Goal: Check status: Check status

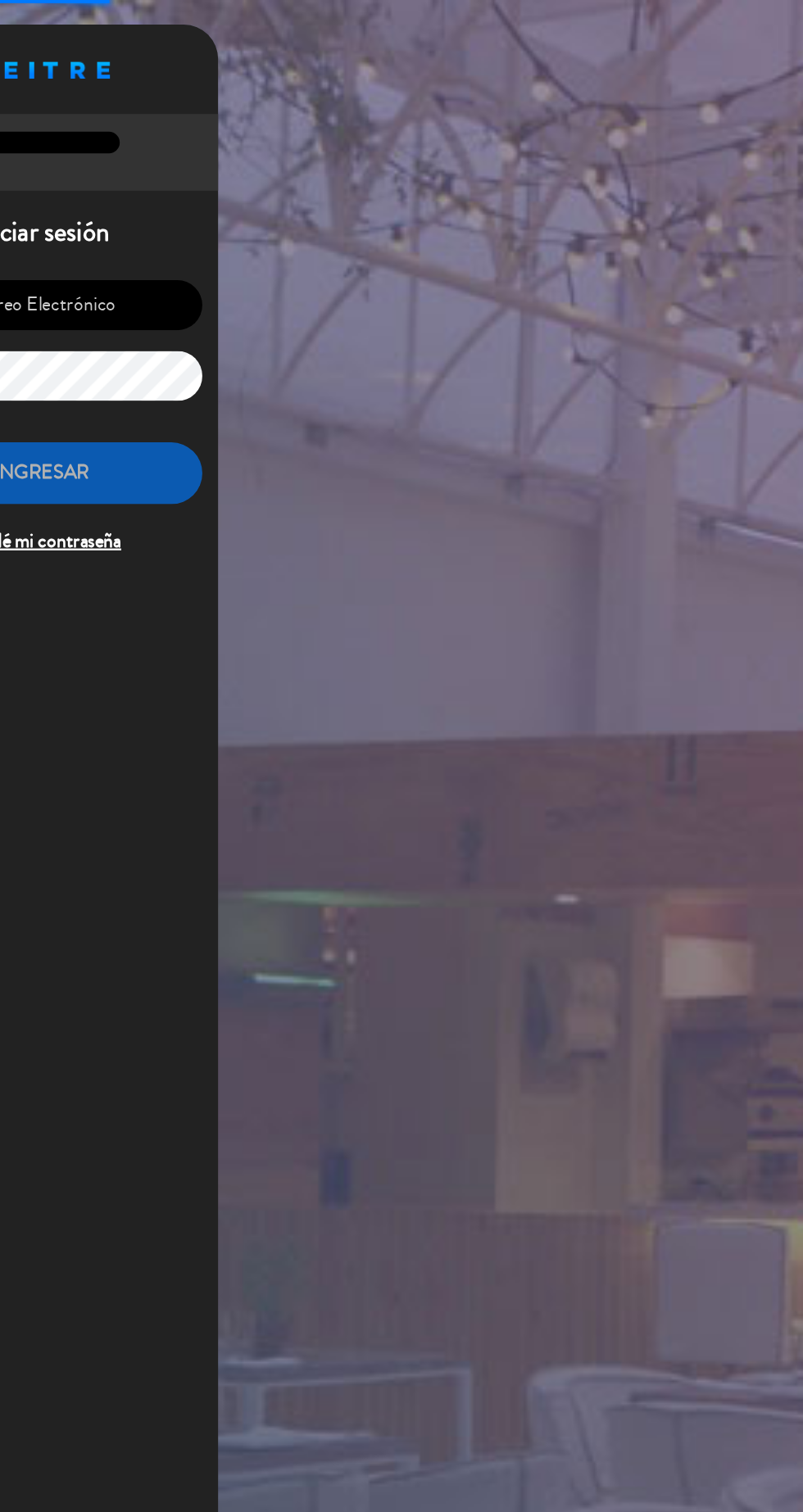
click at [179, 263] on input "email" at bounding box center [168, 254] width 269 height 41
type input "[EMAIL_ADDRESS][DOMAIN_NAME]"
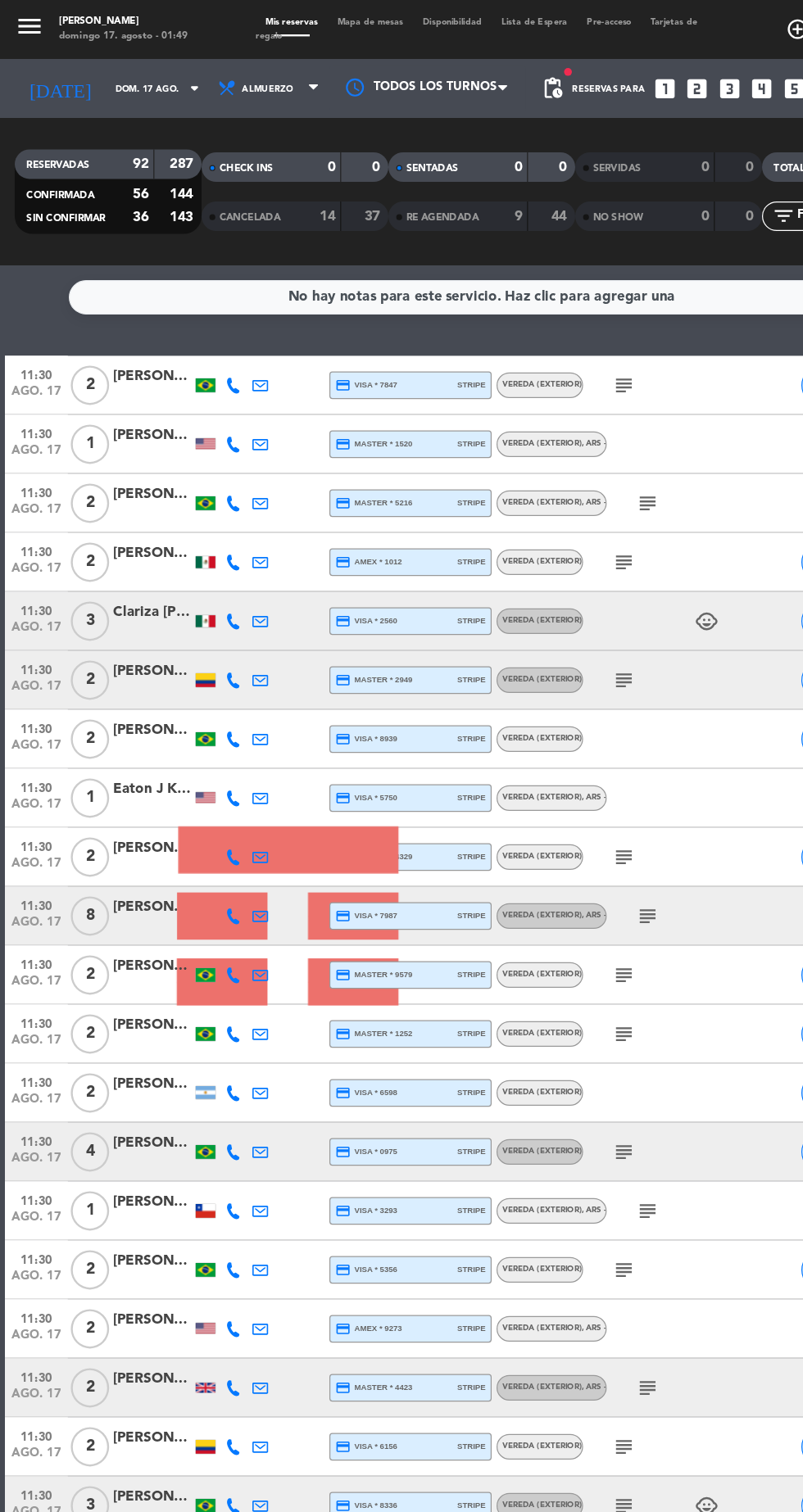
click at [542, 762] on icon "subject" at bounding box center [540, 762] width 19 height 19
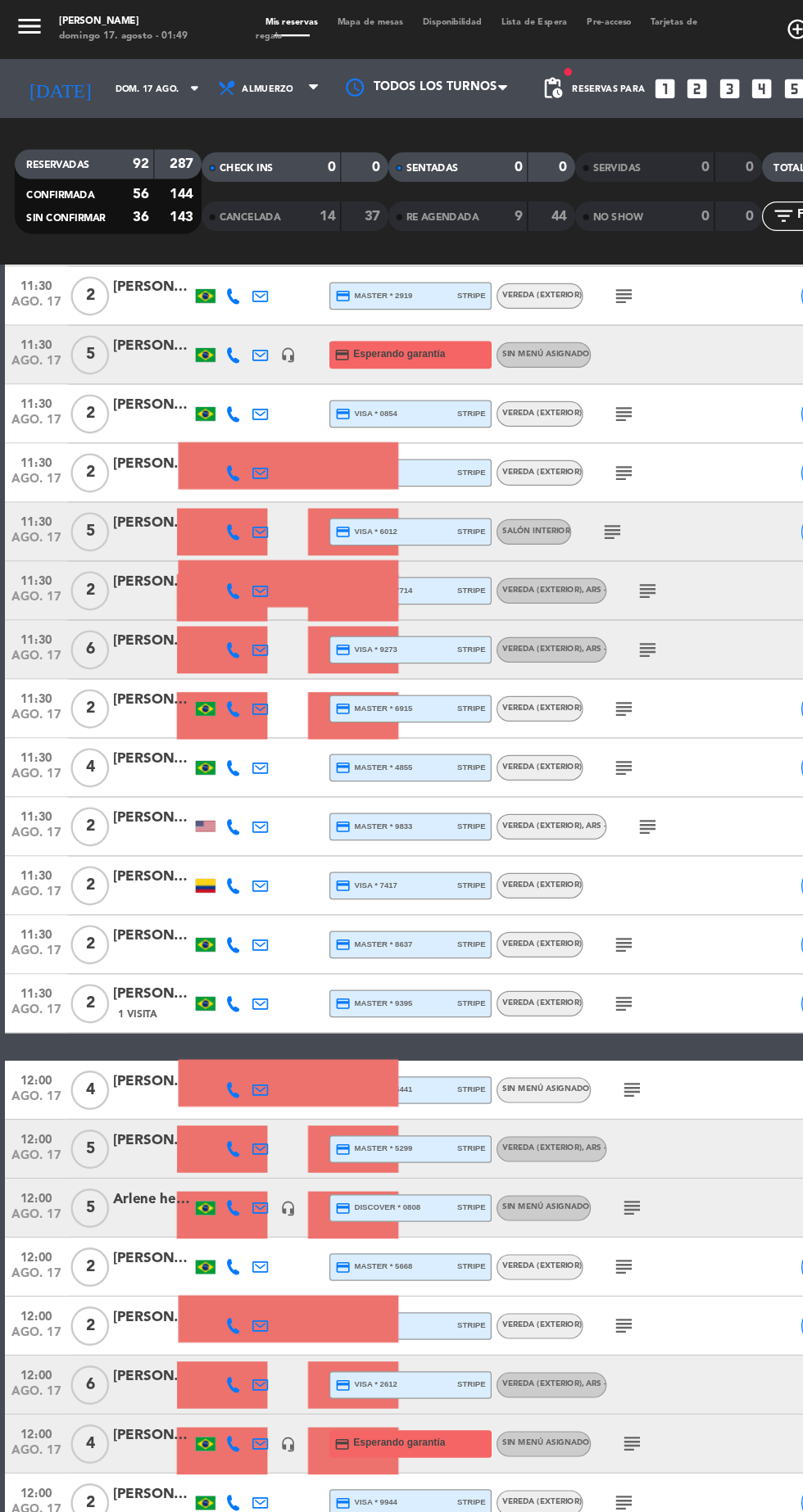
scroll to position [1214, 0]
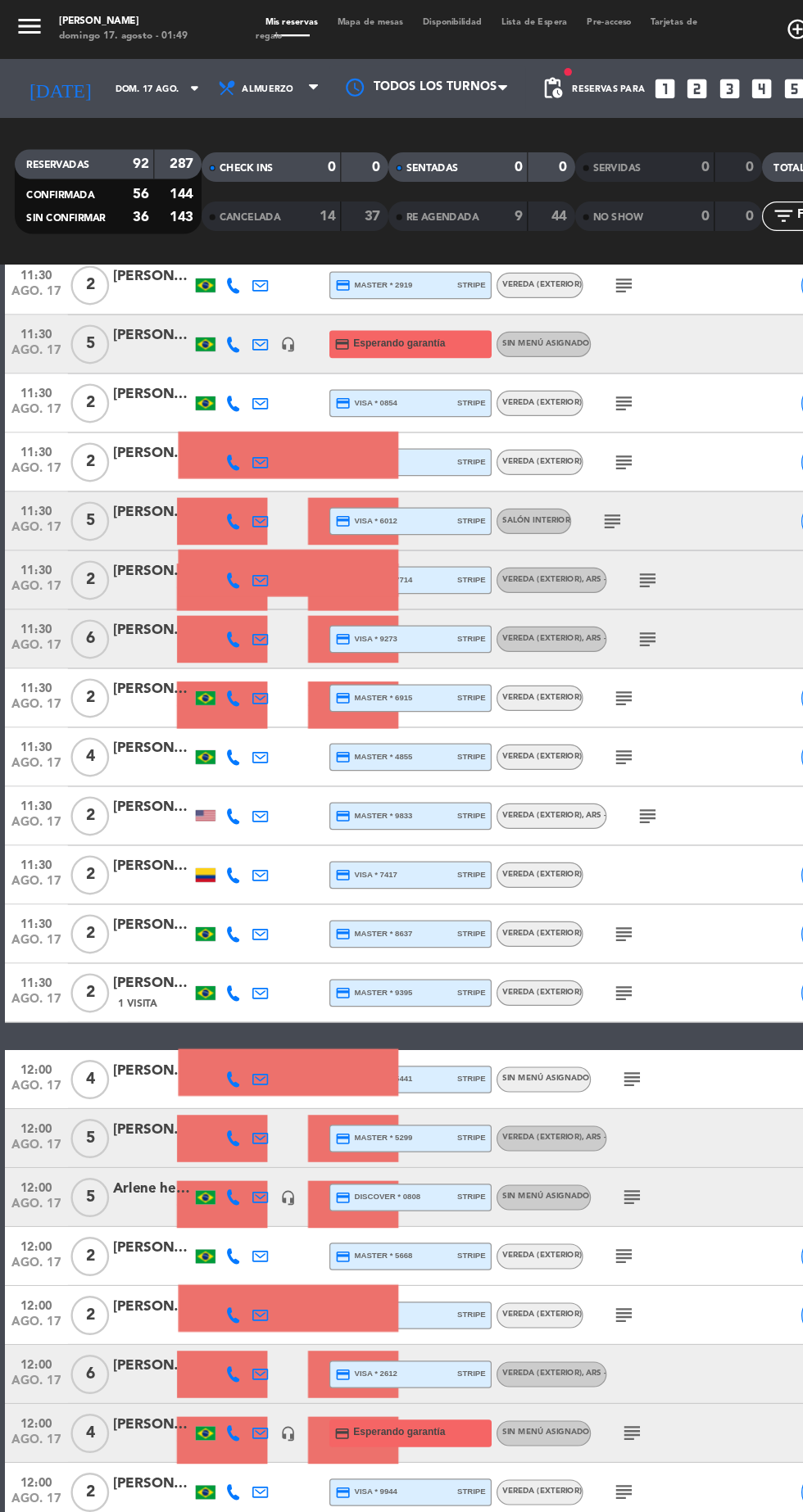
click at [530, 894] on icon "subject" at bounding box center [526, 899] width 19 height 19
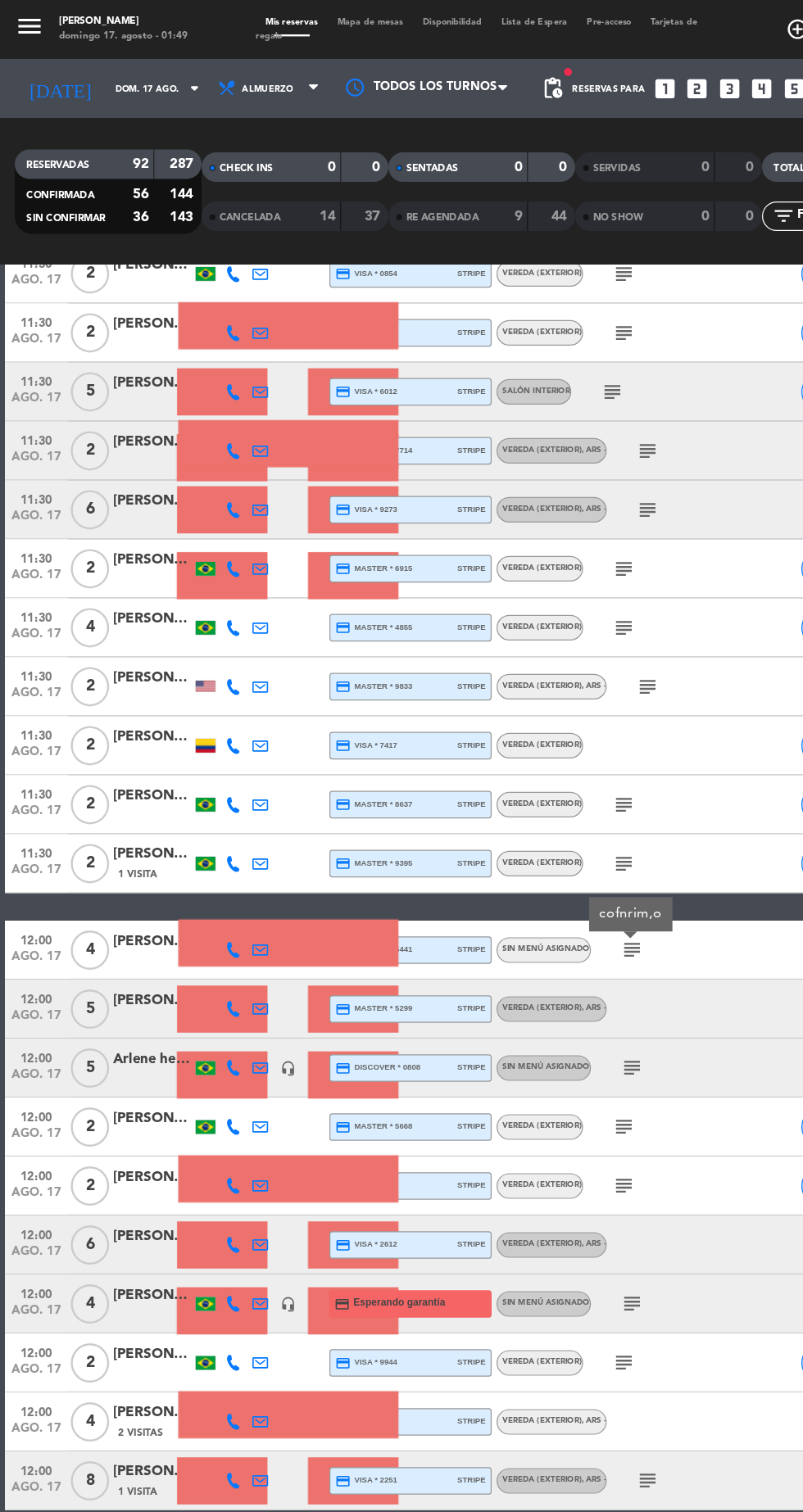
click at [524, 887] on icon "subject" at bounding box center [526, 890] width 19 height 19
click at [529, 937] on icon "subject" at bounding box center [519, 939] width 19 height 19
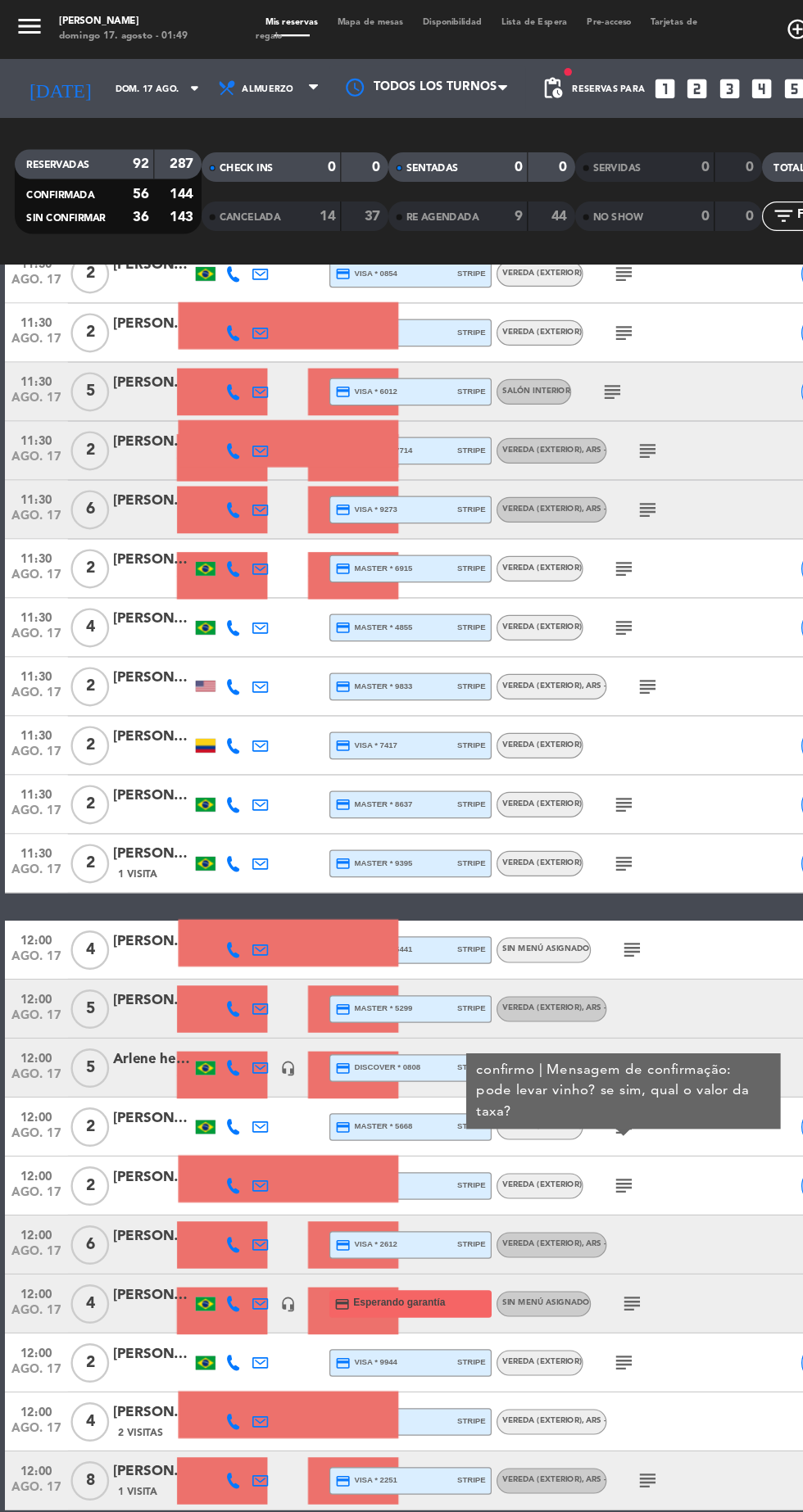
click at [526, 986] on icon "subject" at bounding box center [519, 988] width 19 height 19
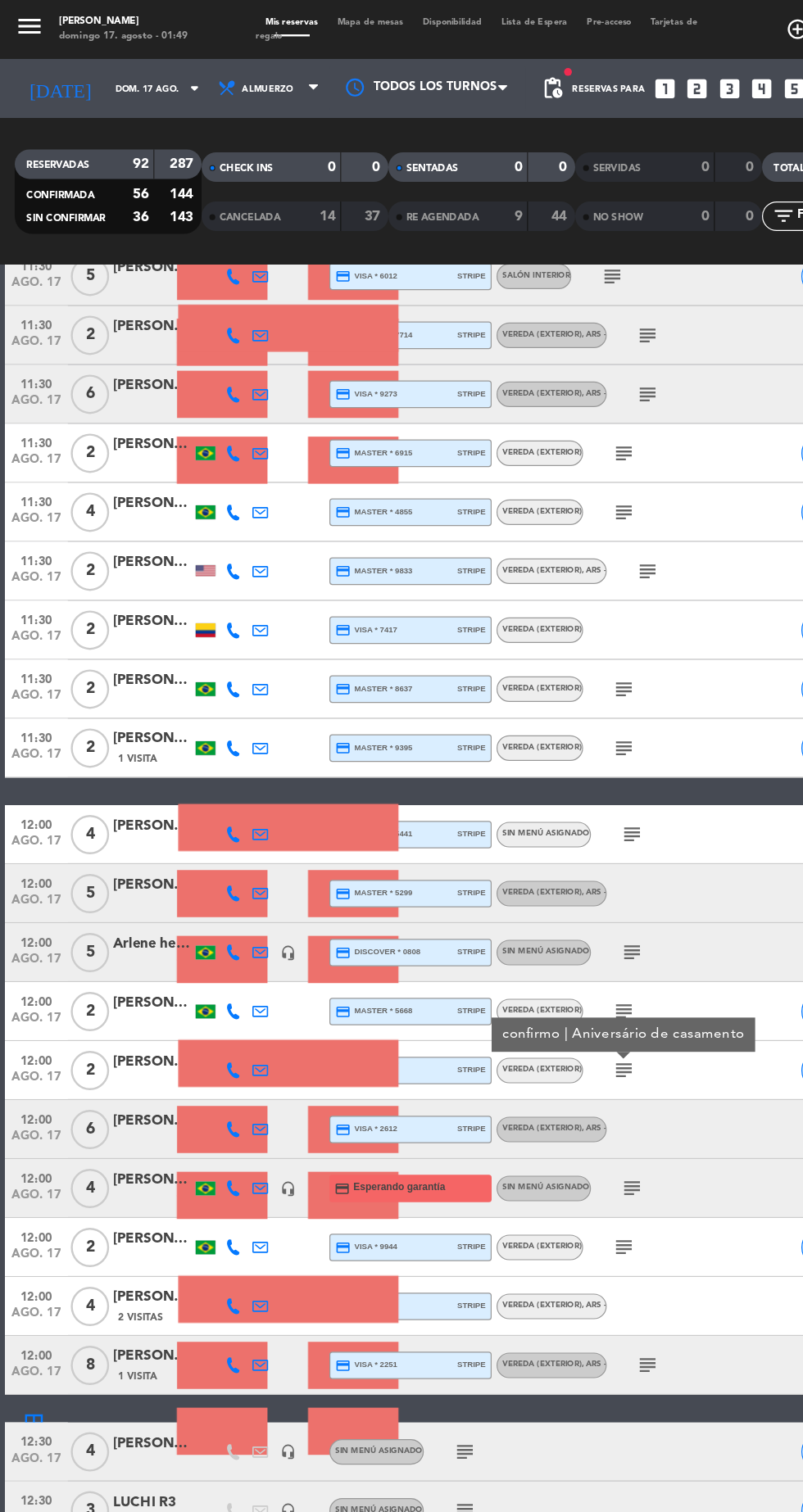
scroll to position [1480, 0]
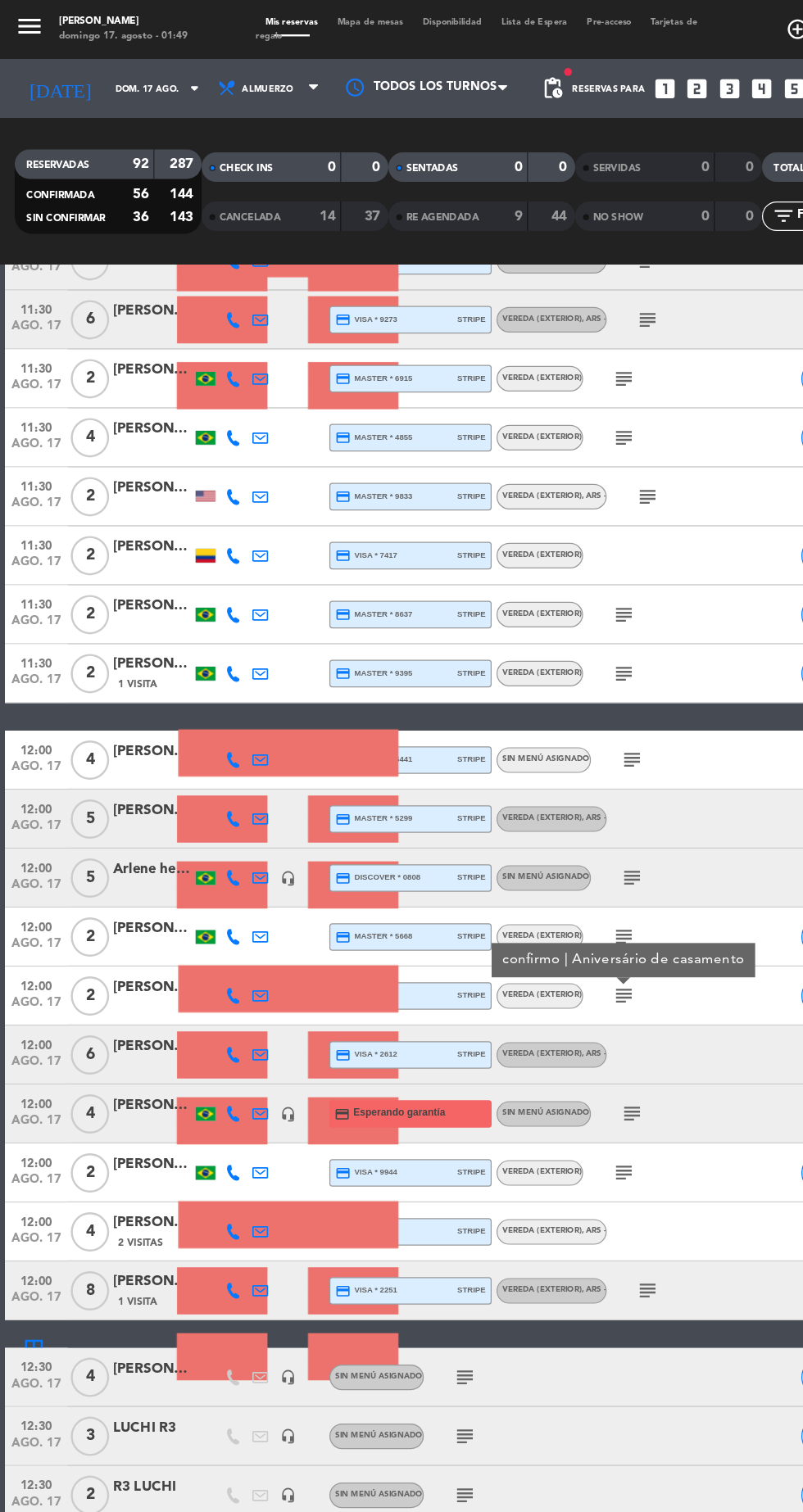
click at [528, 923] on icon "subject" at bounding box center [526, 927] width 19 height 19
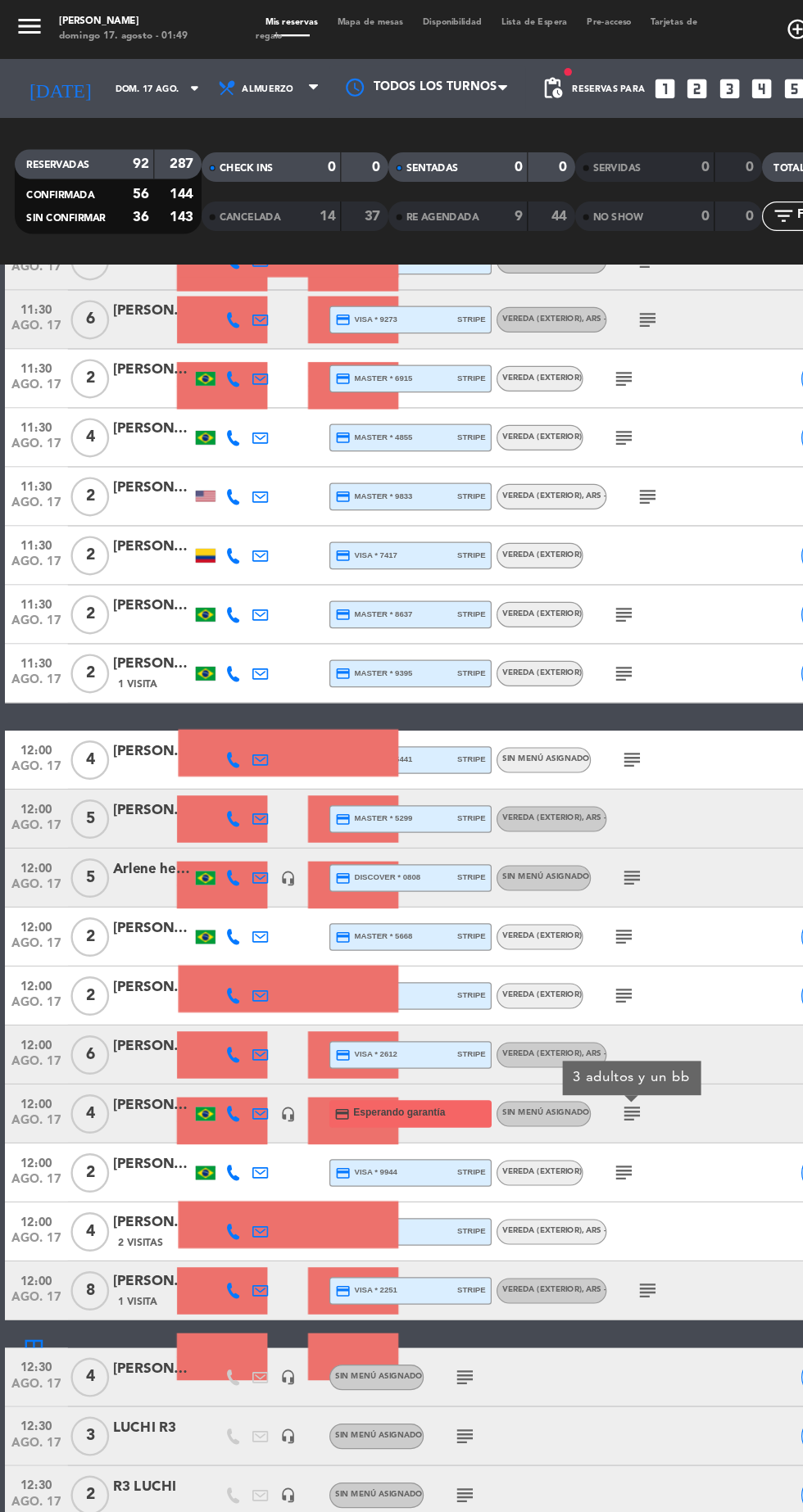
click at [519, 979] on icon "subject" at bounding box center [519, 977] width 19 height 19
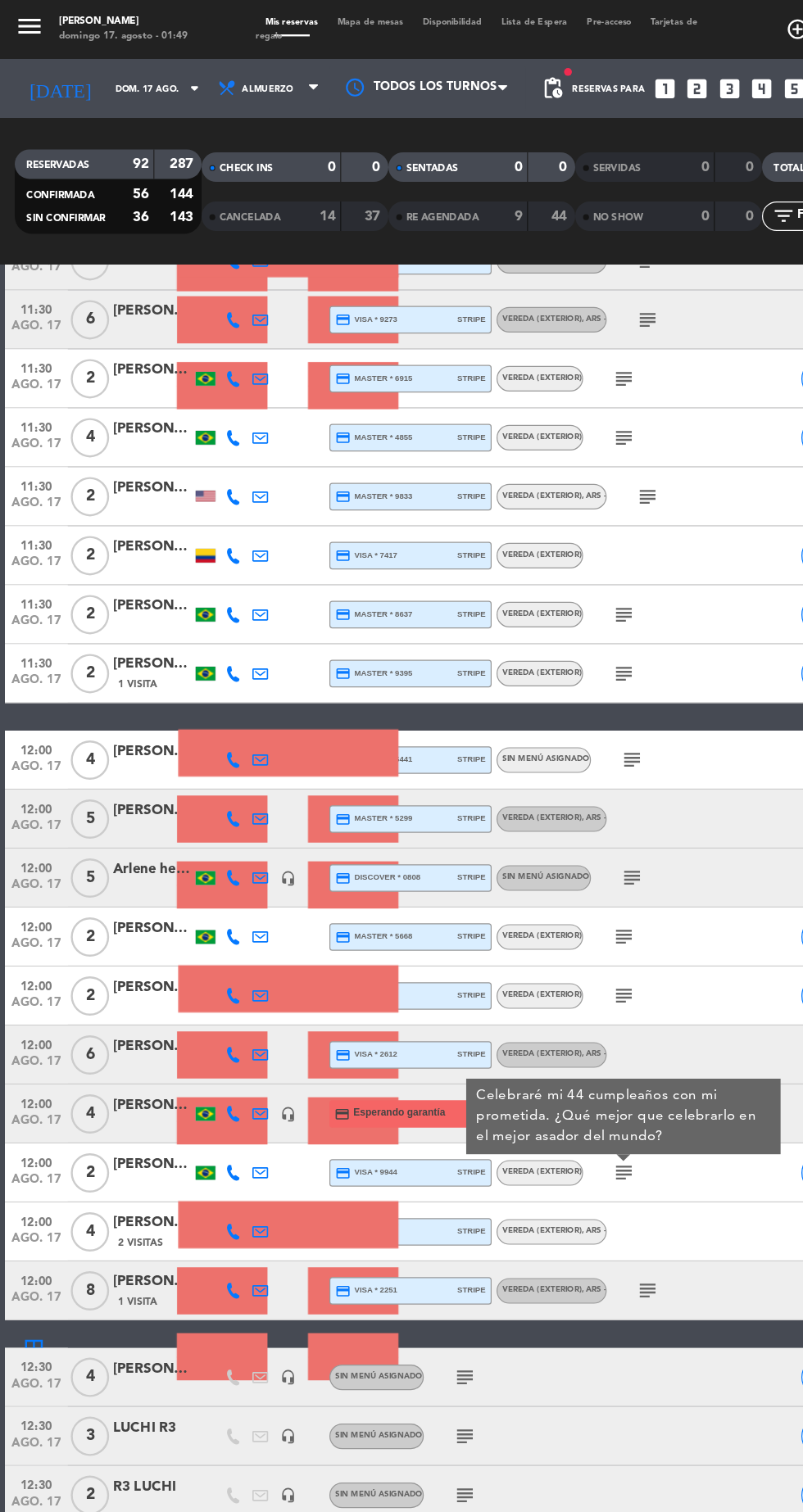
click at [531, 1076] on icon "subject" at bounding box center [540, 1075] width 19 height 19
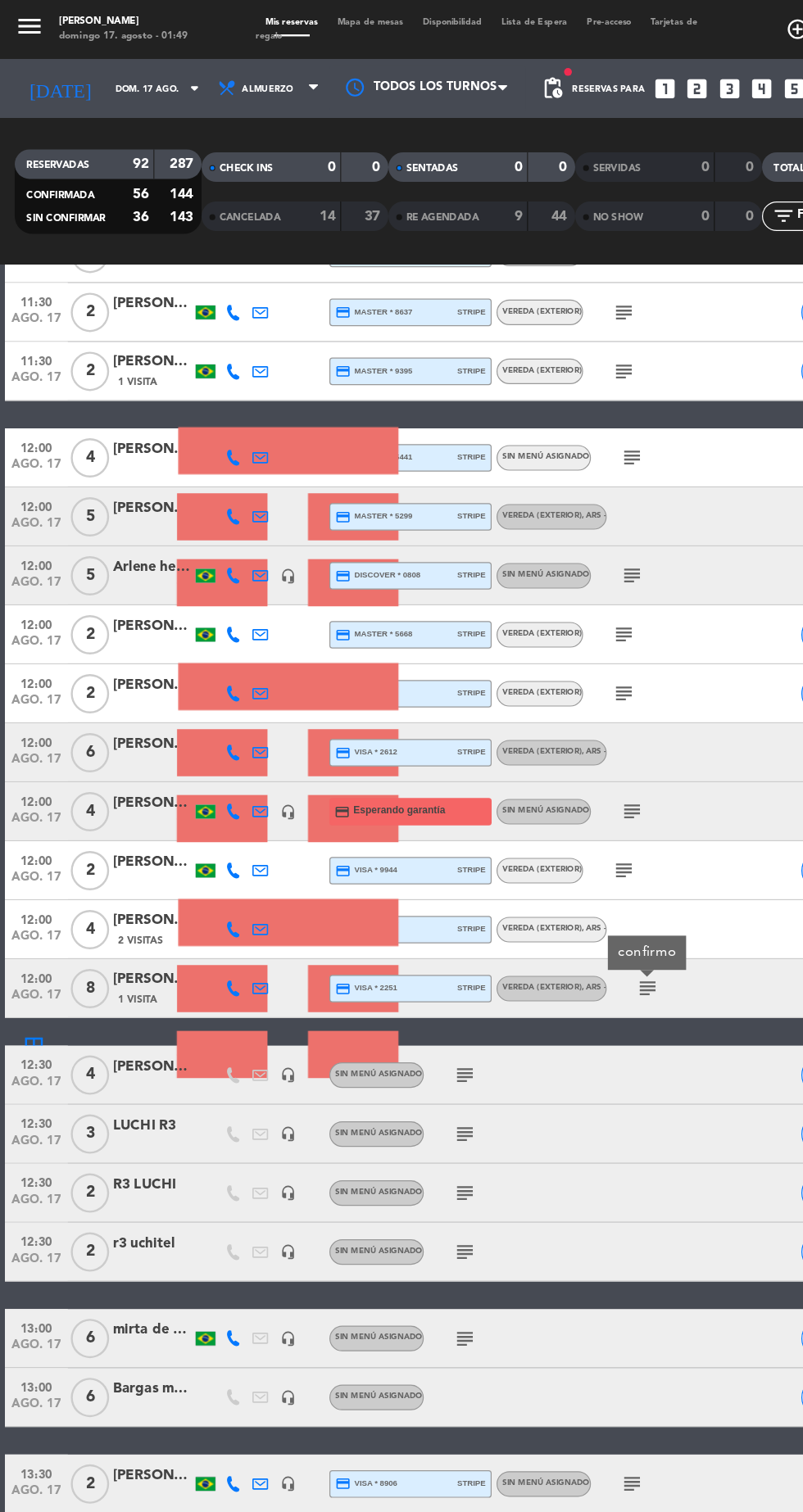
scroll to position [1727, 0]
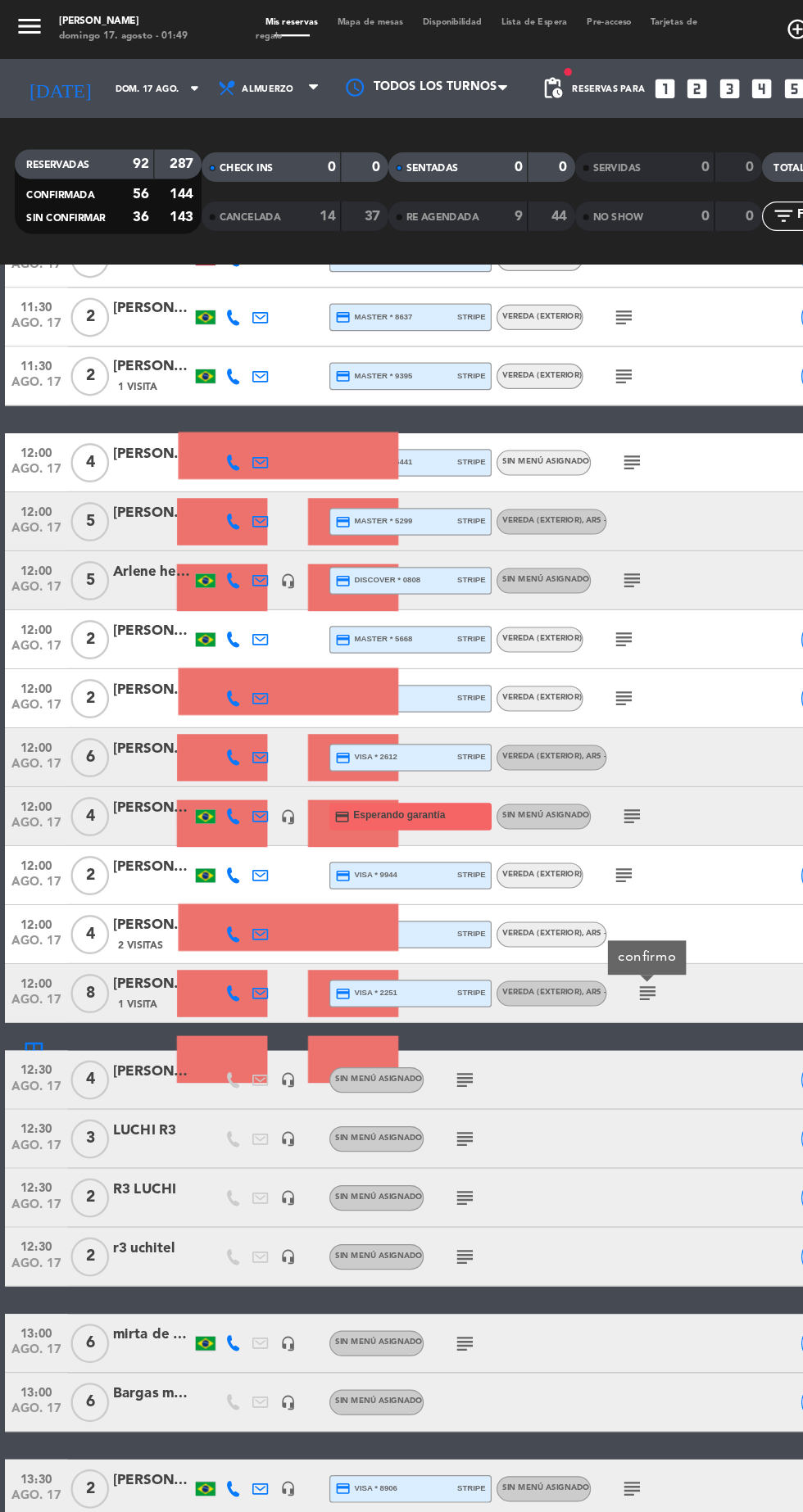
click at [390, 898] on icon "subject" at bounding box center [387, 900] width 19 height 19
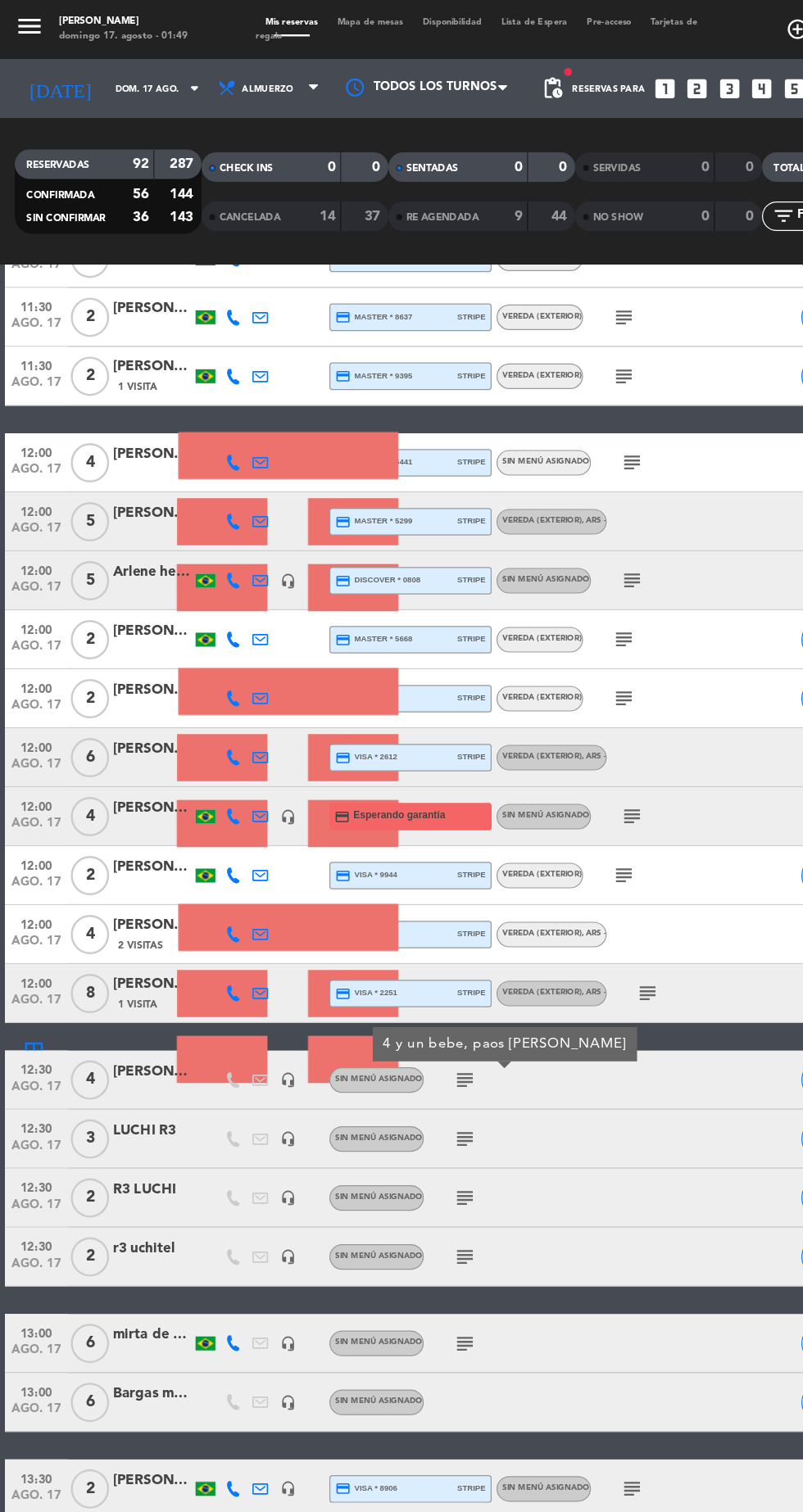
click at [388, 946] on icon "subject" at bounding box center [387, 948] width 19 height 19
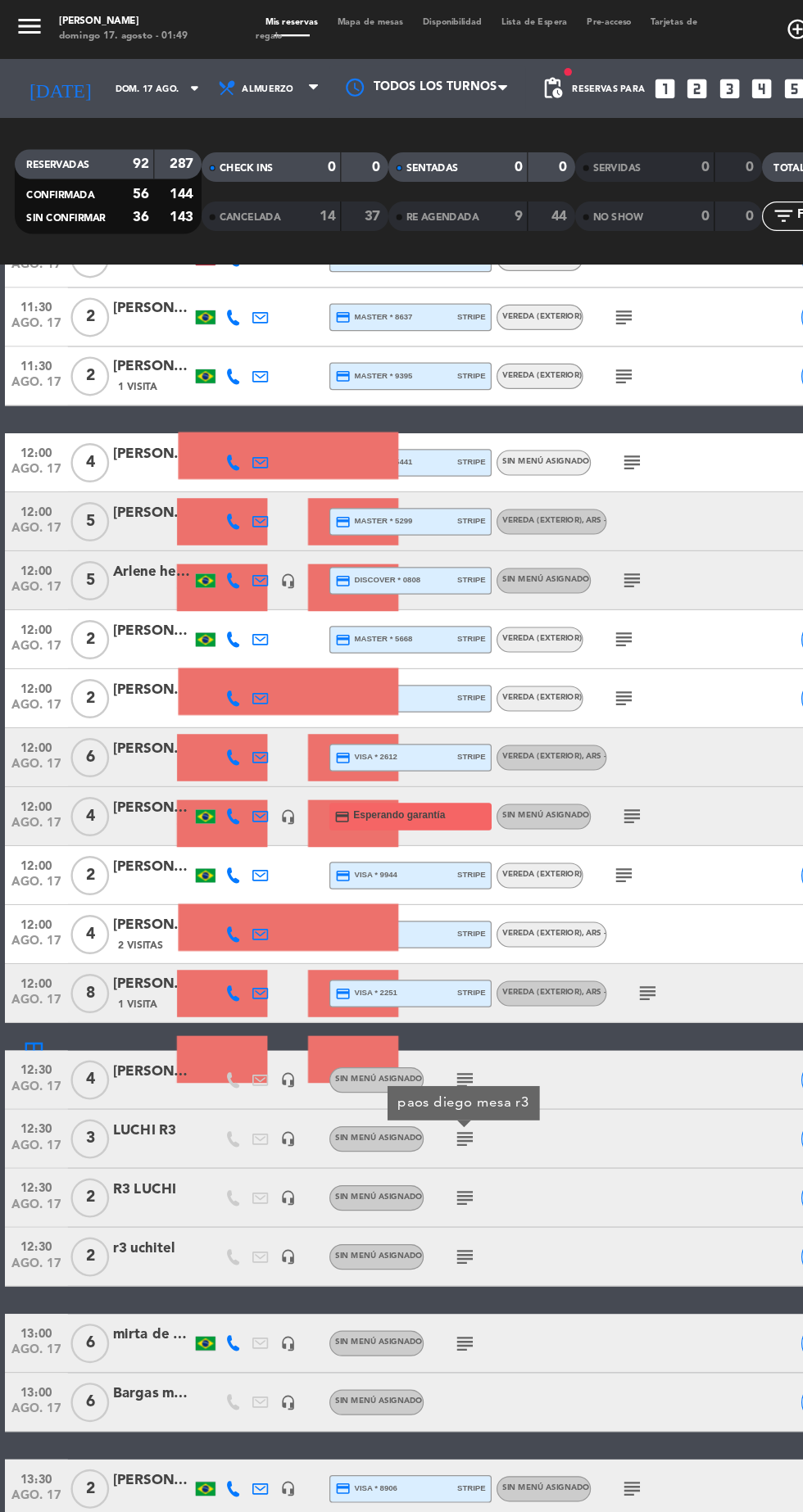
click at [390, 998] on icon "subject" at bounding box center [387, 998] width 19 height 19
click at [395, 1044] on icon "subject" at bounding box center [387, 1047] width 19 height 19
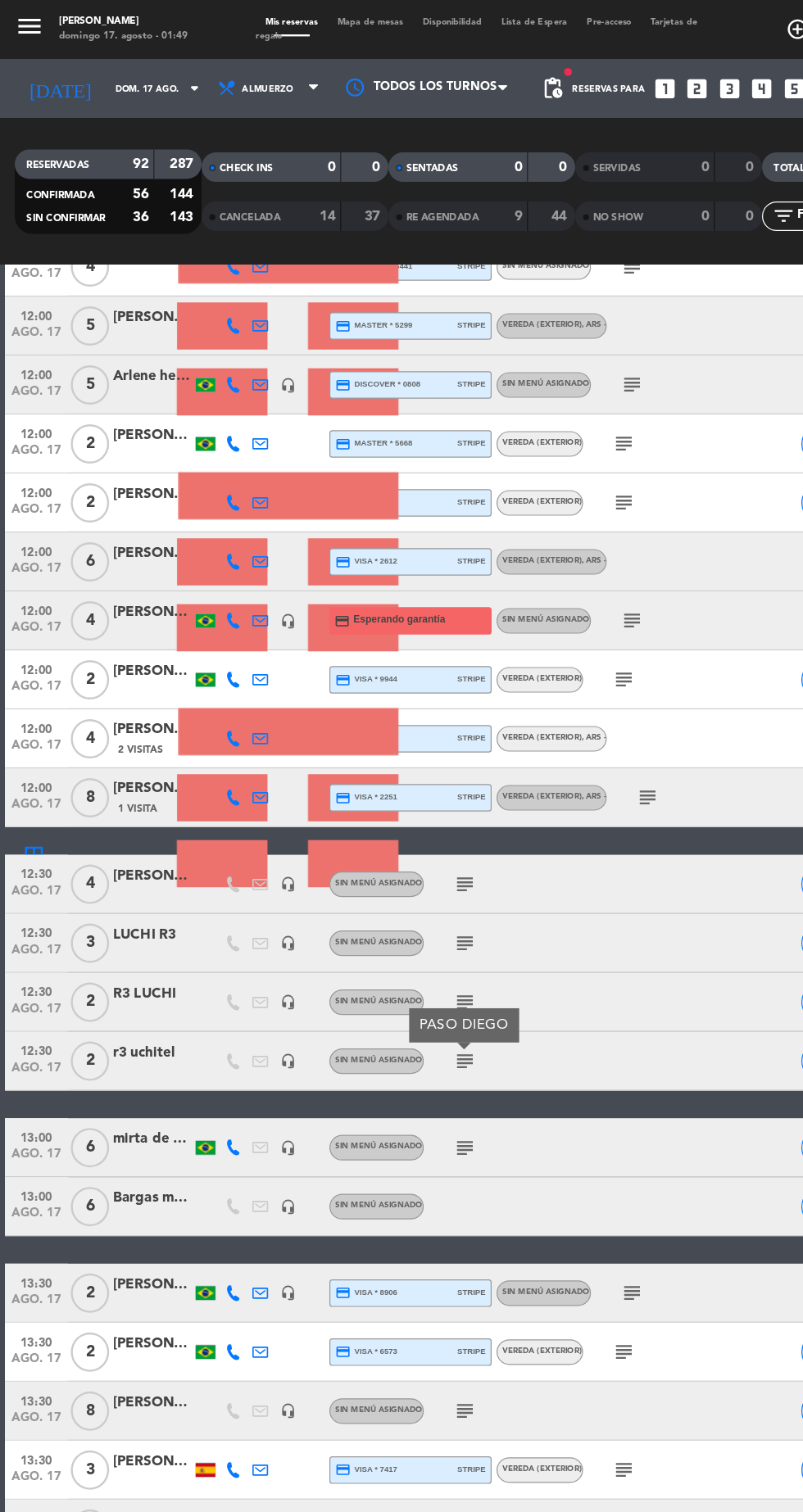
scroll to position [1968, 0]
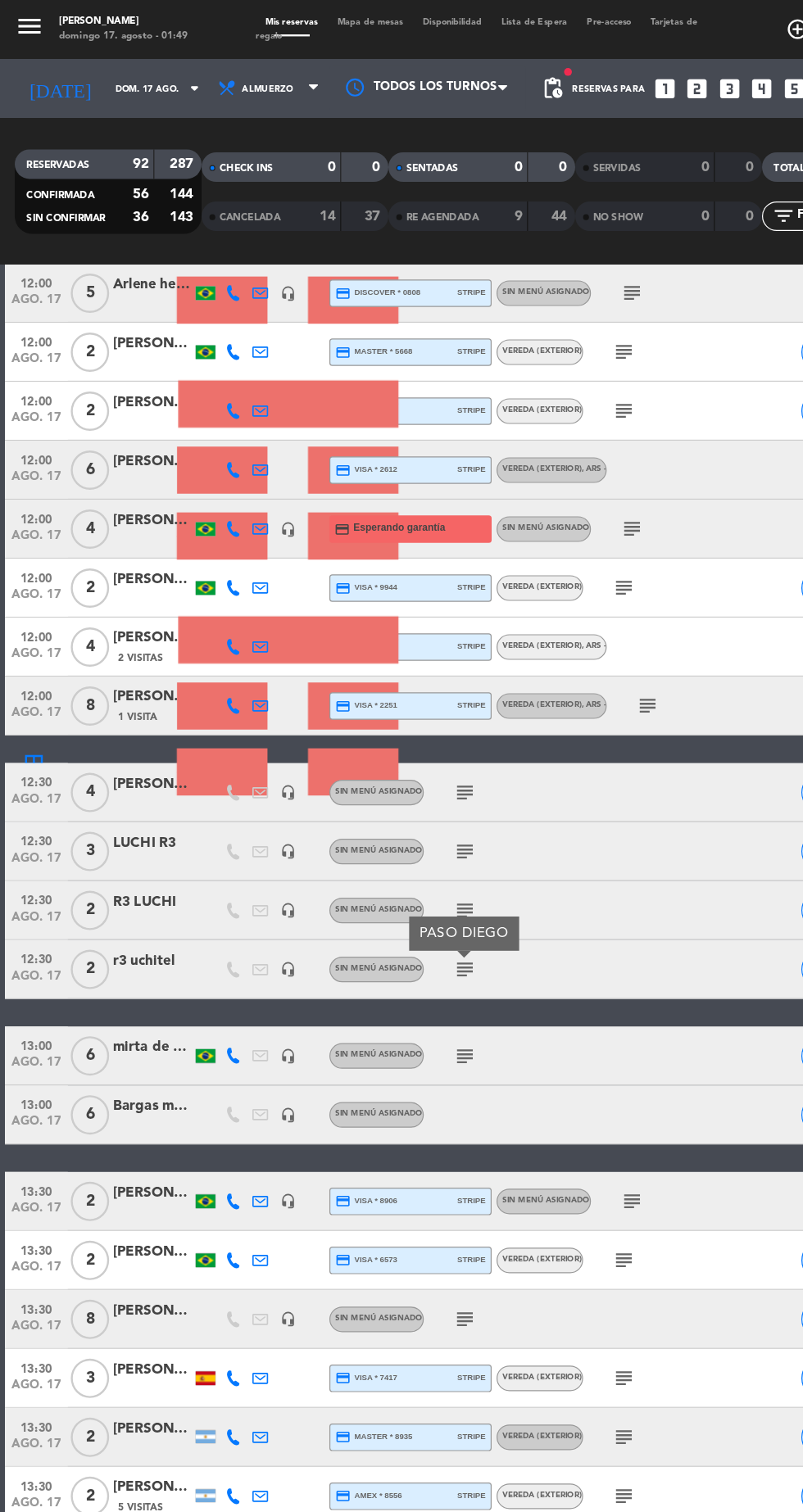
click at [390, 879] on icon "subject" at bounding box center [387, 879] width 19 height 19
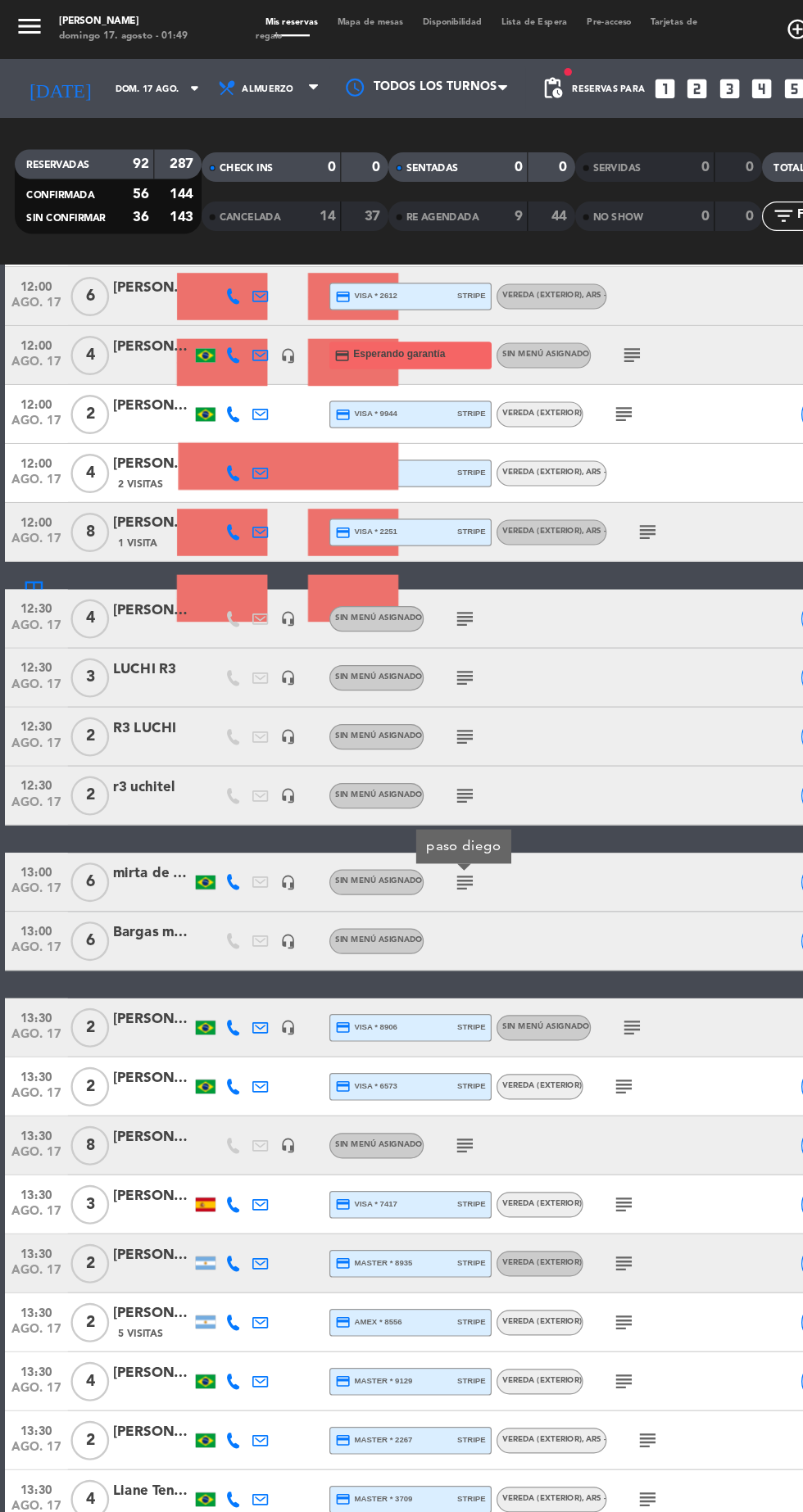
click at [422, 969] on div "subject" at bounding box center [421, 955] width 137 height 48
click at [389, 960] on icon "subject" at bounding box center [387, 955] width 19 height 19
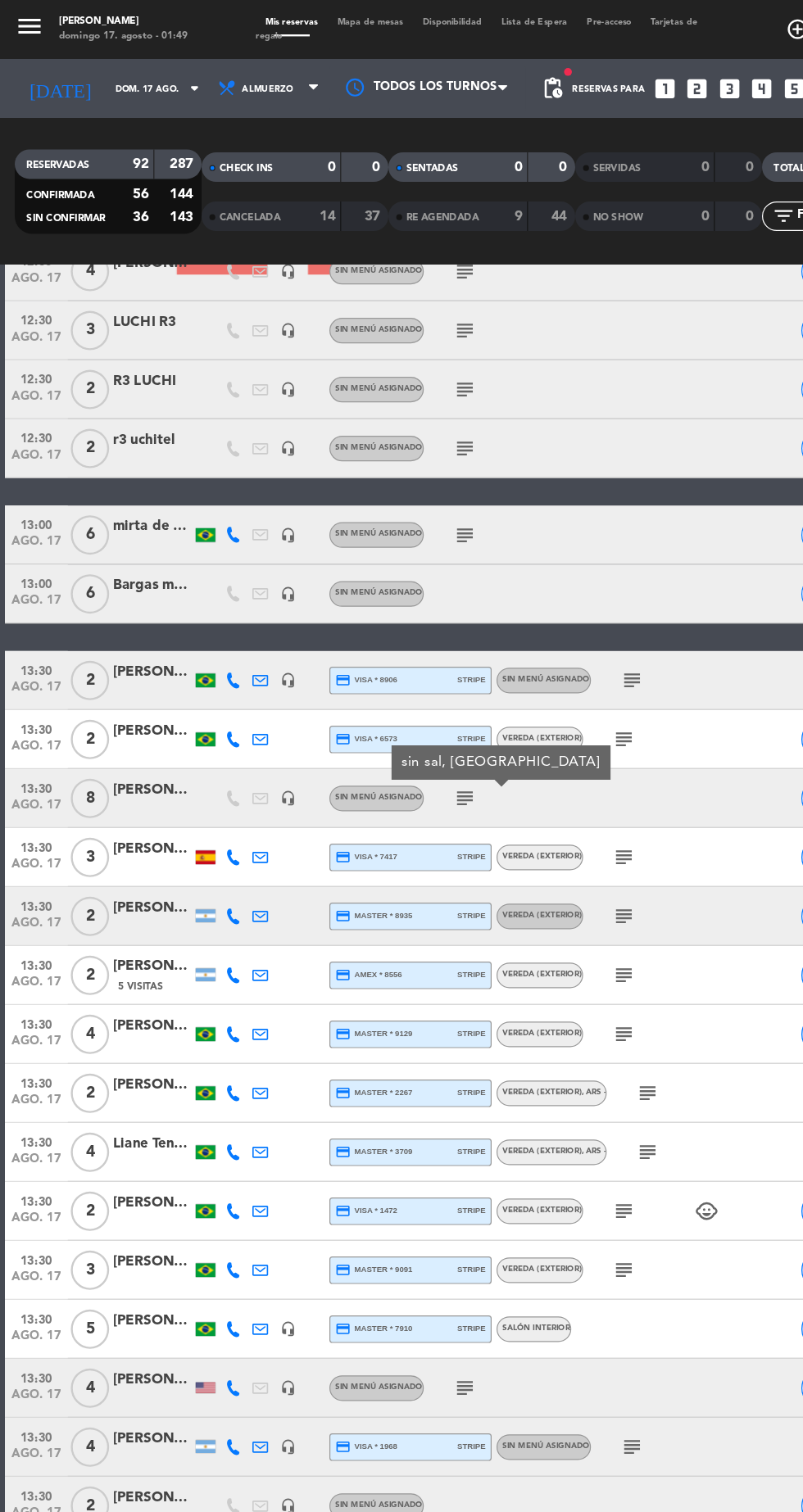
scroll to position [2402, 0]
click at [588, 667] on div "13:30 [DATE] 8 eduardo mesa 307 y mesa 308 headset_mic Sin menú asignado subjec…" at bounding box center [401, 665] width 795 height 49
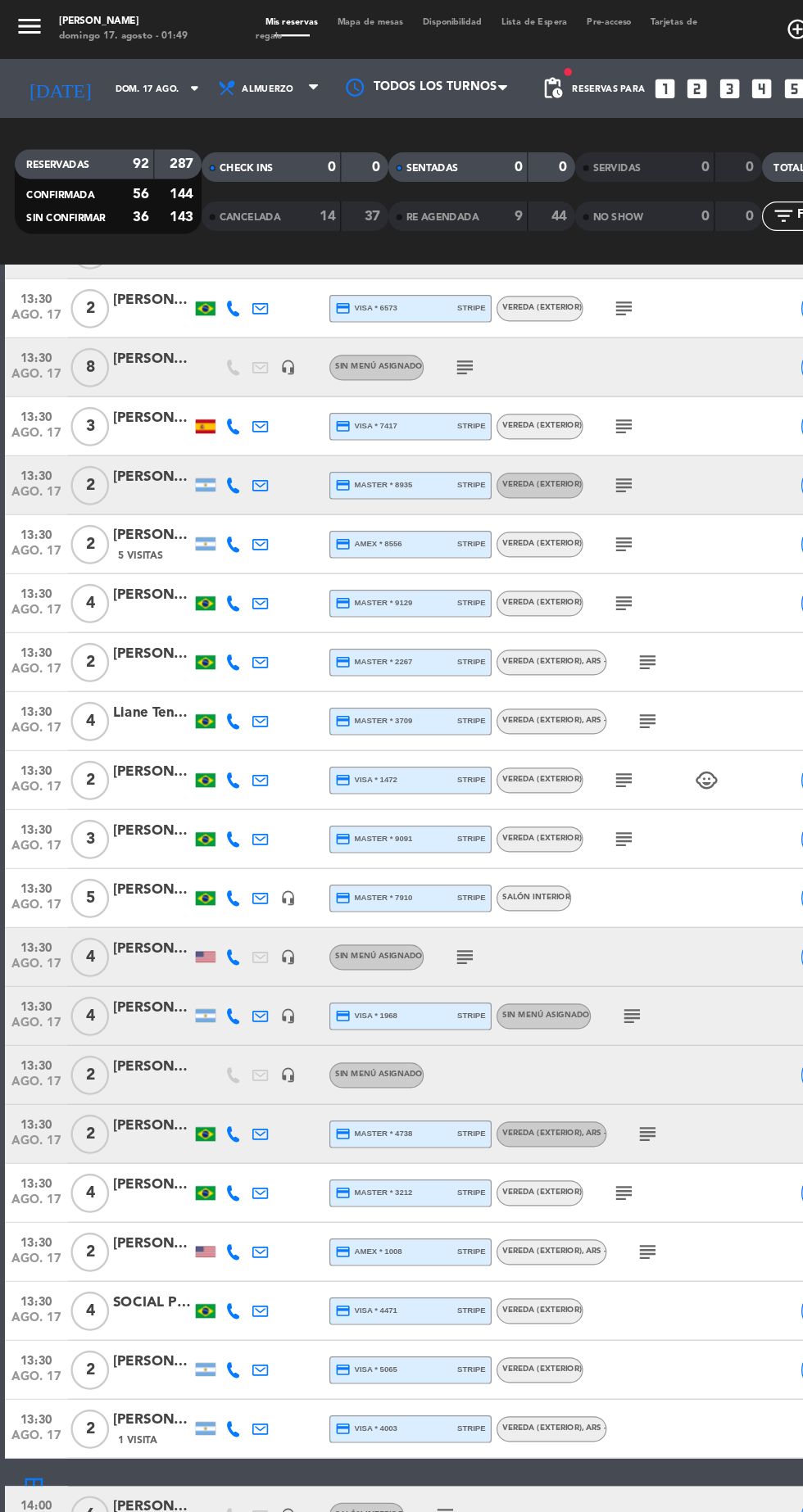
scroll to position [2761, 0]
click at [393, 794] on icon "subject" at bounding box center [387, 797] width 19 height 19
click at [558, 847] on div "subject" at bounding box center [561, 846] width 137 height 48
click at [527, 845] on icon "subject" at bounding box center [526, 846] width 19 height 19
click at [549, 944] on icon "subject" at bounding box center [540, 945] width 19 height 19
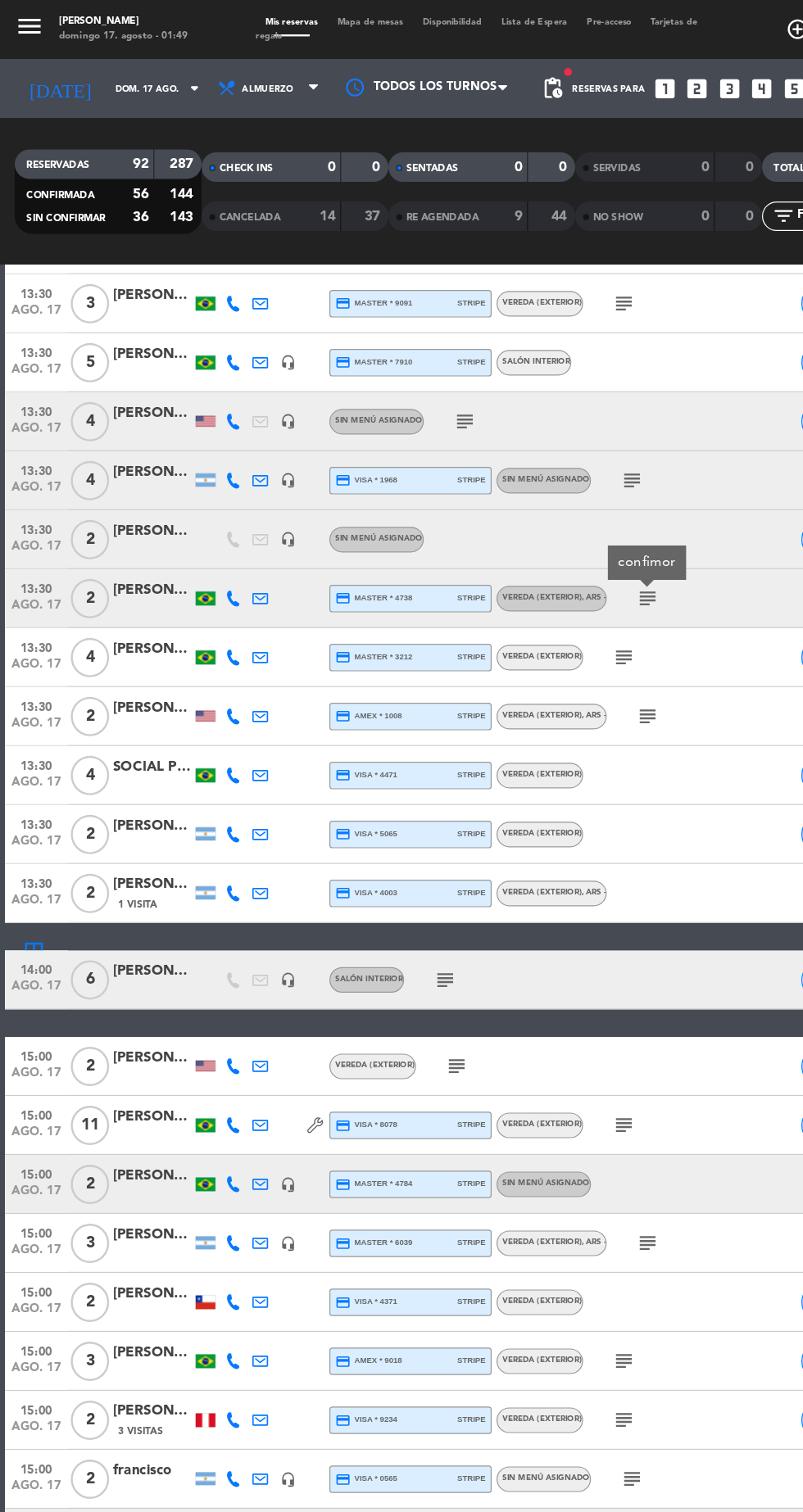
scroll to position [3206, 0]
click at [375, 816] on icon "subject" at bounding box center [370, 817] width 19 height 19
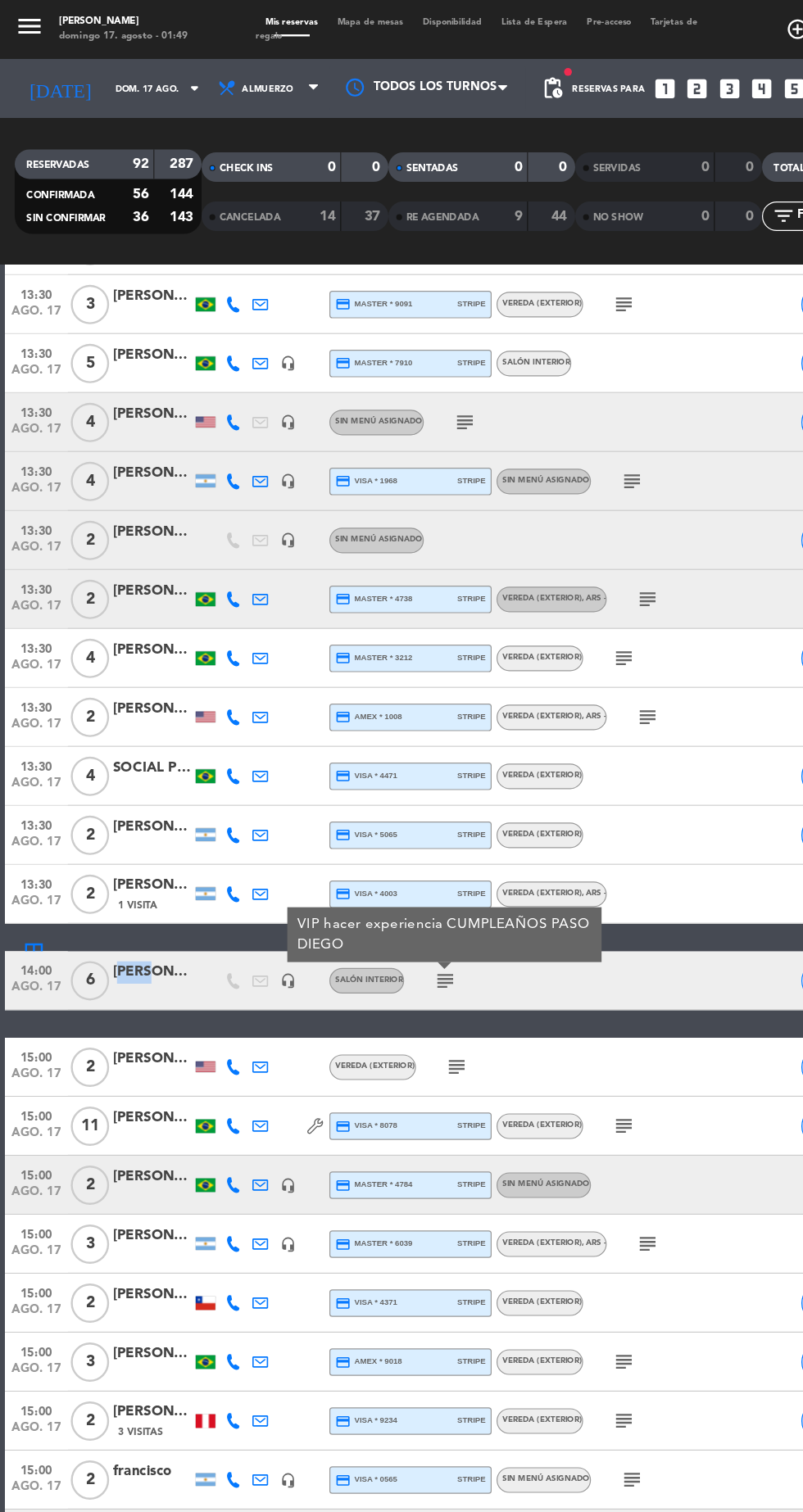
copy div "[PERSON_NAME]"
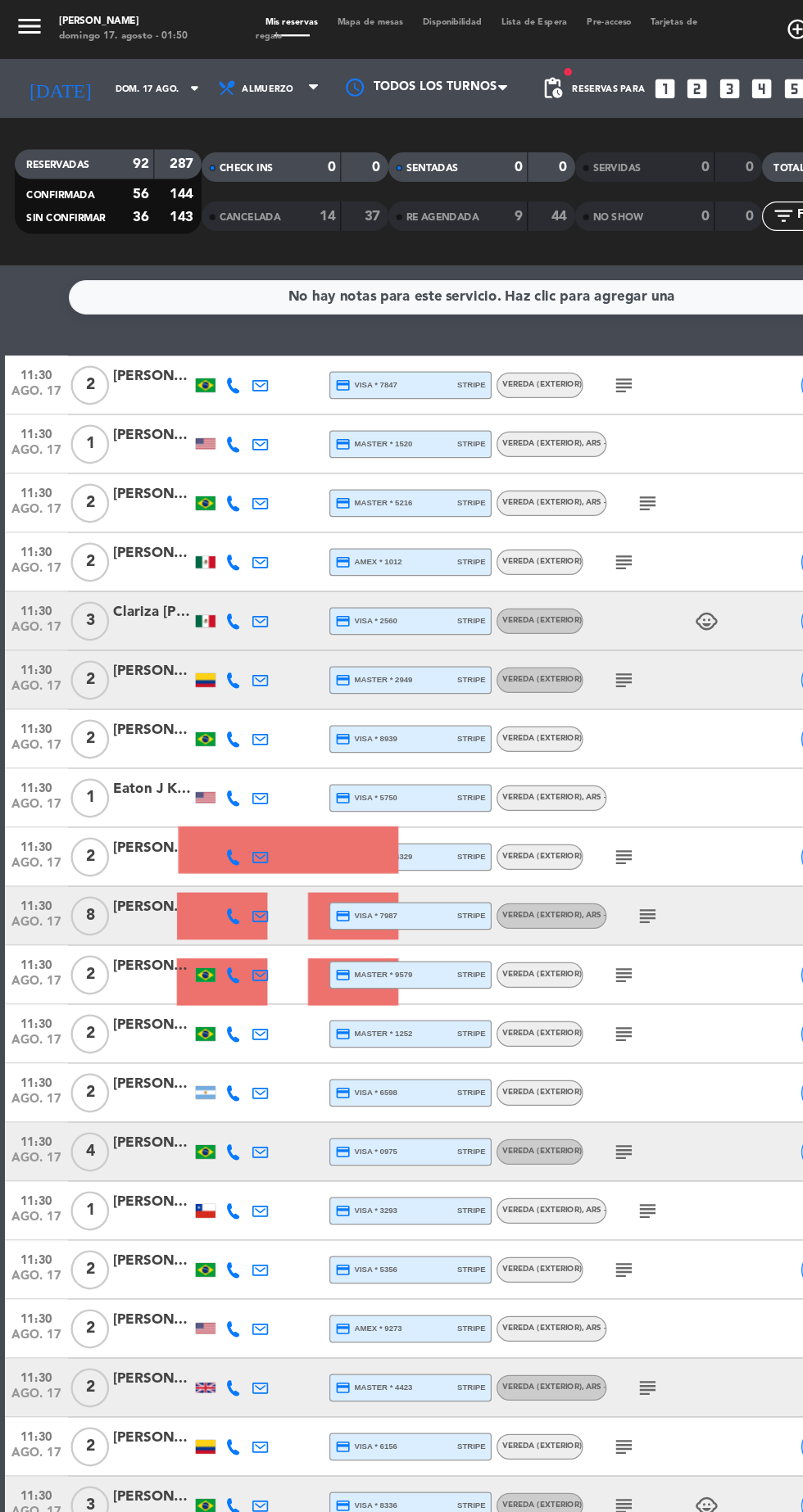
scroll to position [0, 0]
click at [209, 88] on span "Almuerzo" at bounding box center [225, 73] width 99 height 36
click at [190, 184] on div "menu [PERSON_NAME] domingo 17. agosto - 01:50 Mis reservas Mapa de mesas Dispon…" at bounding box center [402, 110] width 803 height 221
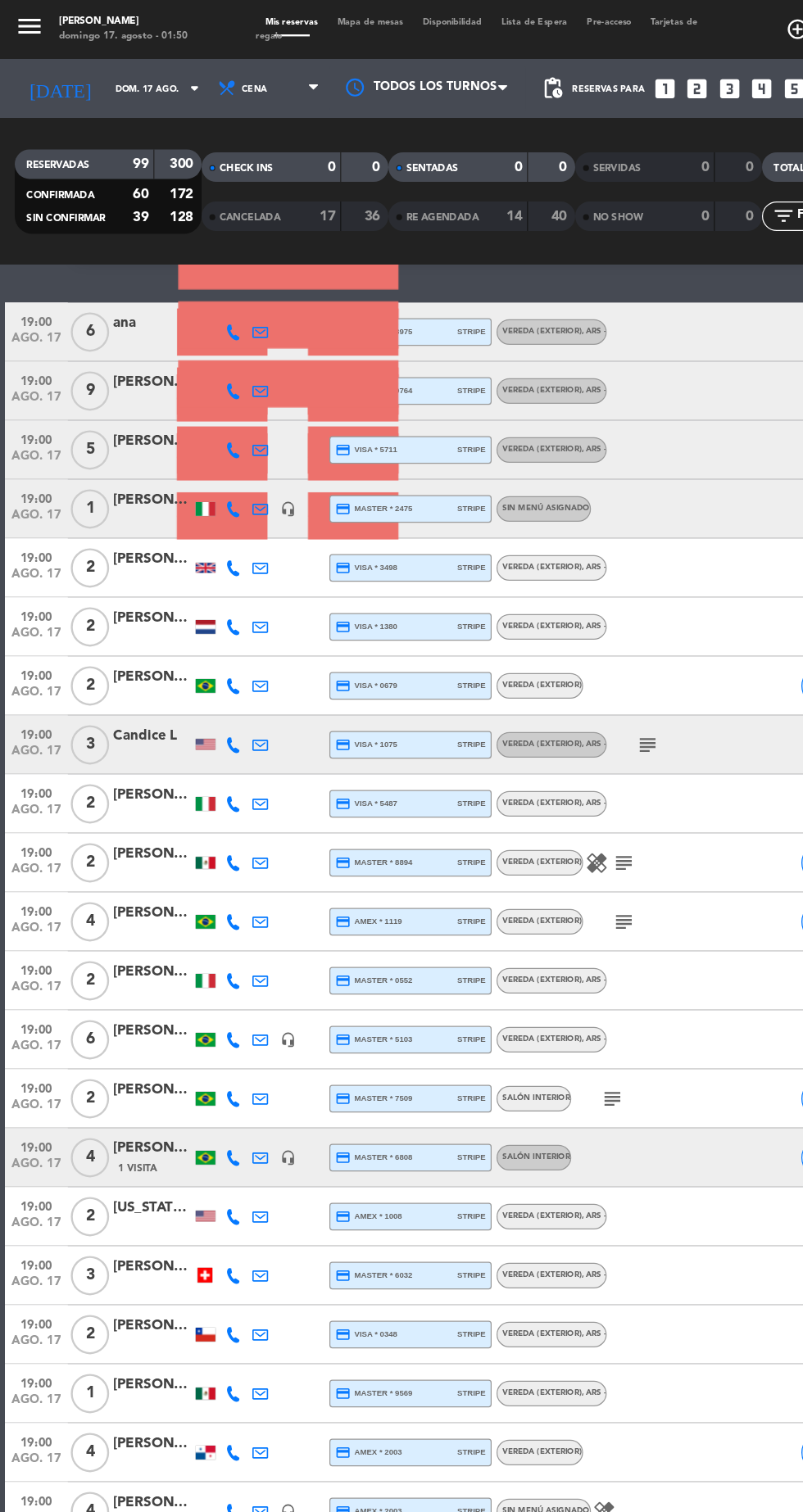
scroll to position [54, 0]
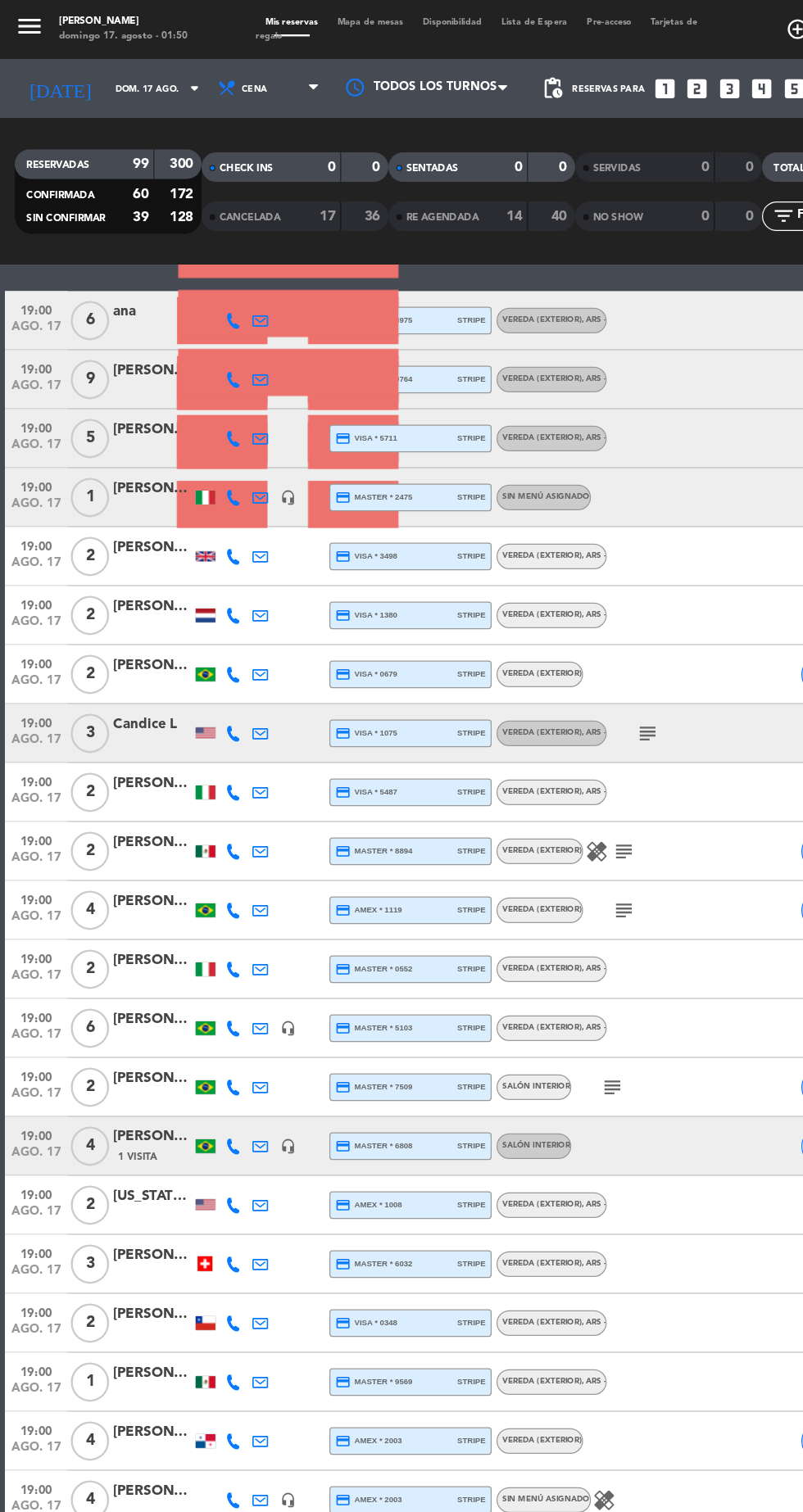
click at [547, 611] on icon "subject" at bounding box center [540, 611] width 19 height 19
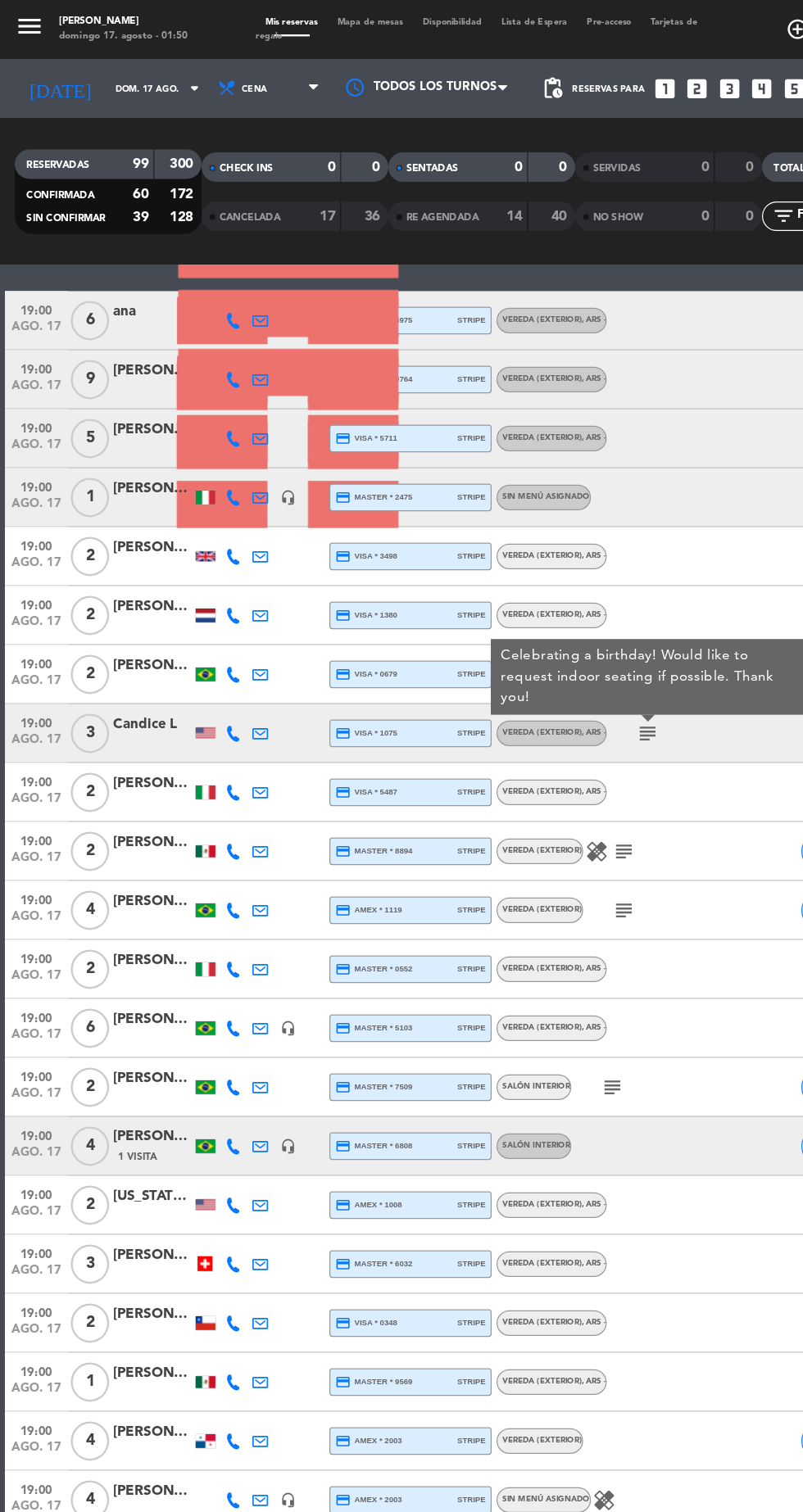
click at [526, 708] on icon "subject" at bounding box center [519, 709] width 19 height 19
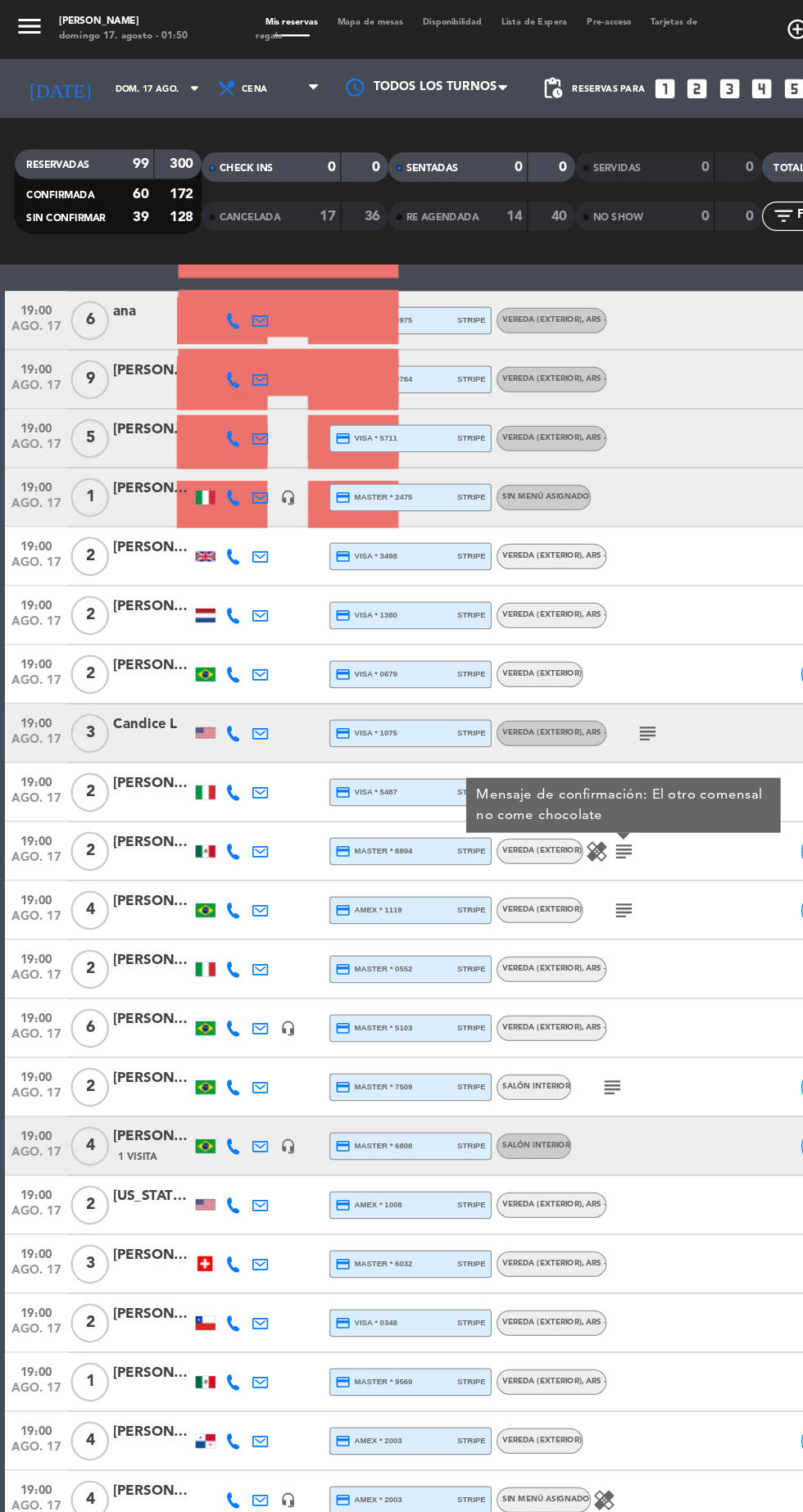
click at [512, 905] on icon "subject" at bounding box center [510, 905] width 19 height 19
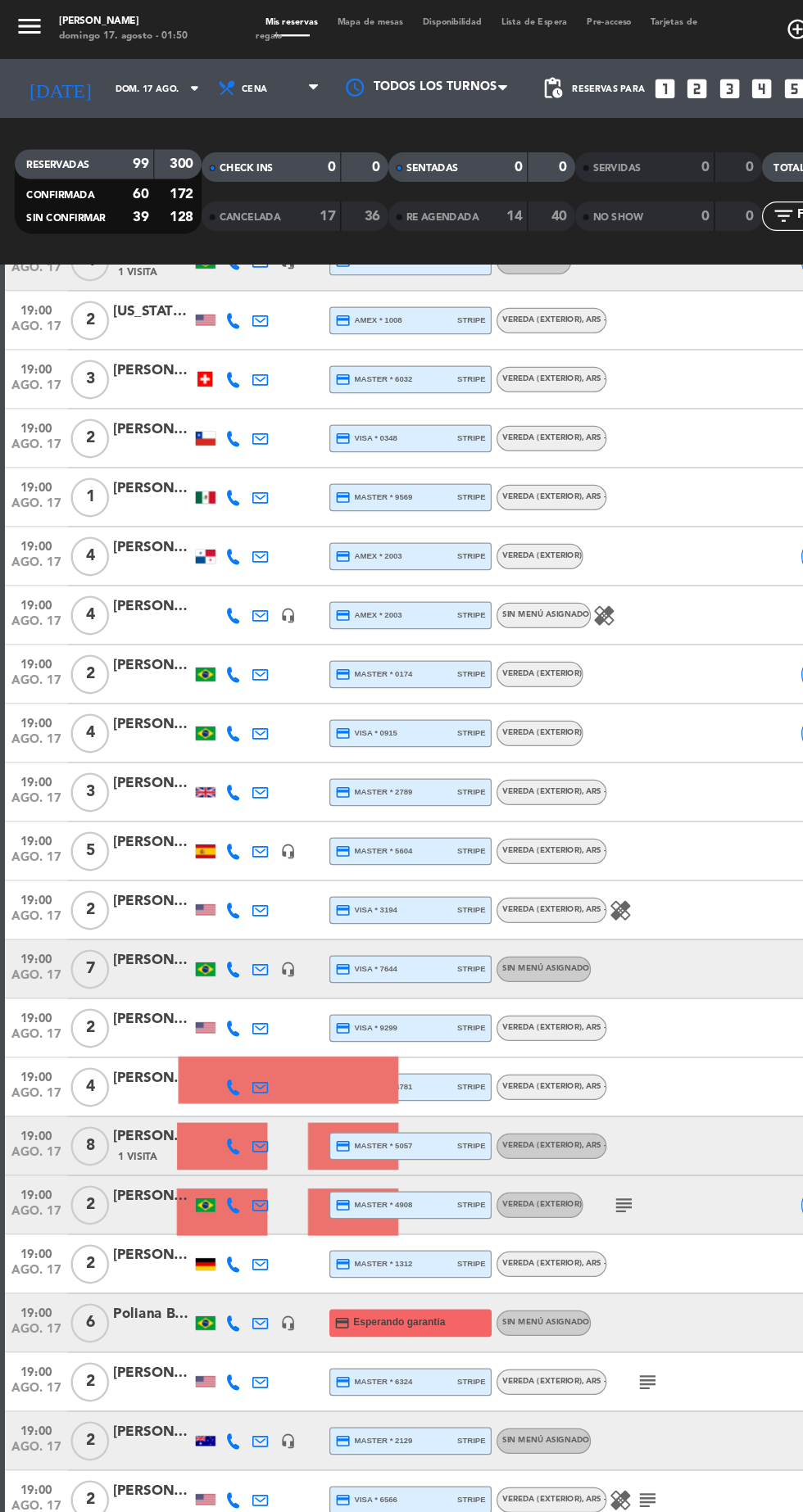
click at [523, 1003] on icon "subject" at bounding box center [519, 1004] width 19 height 19
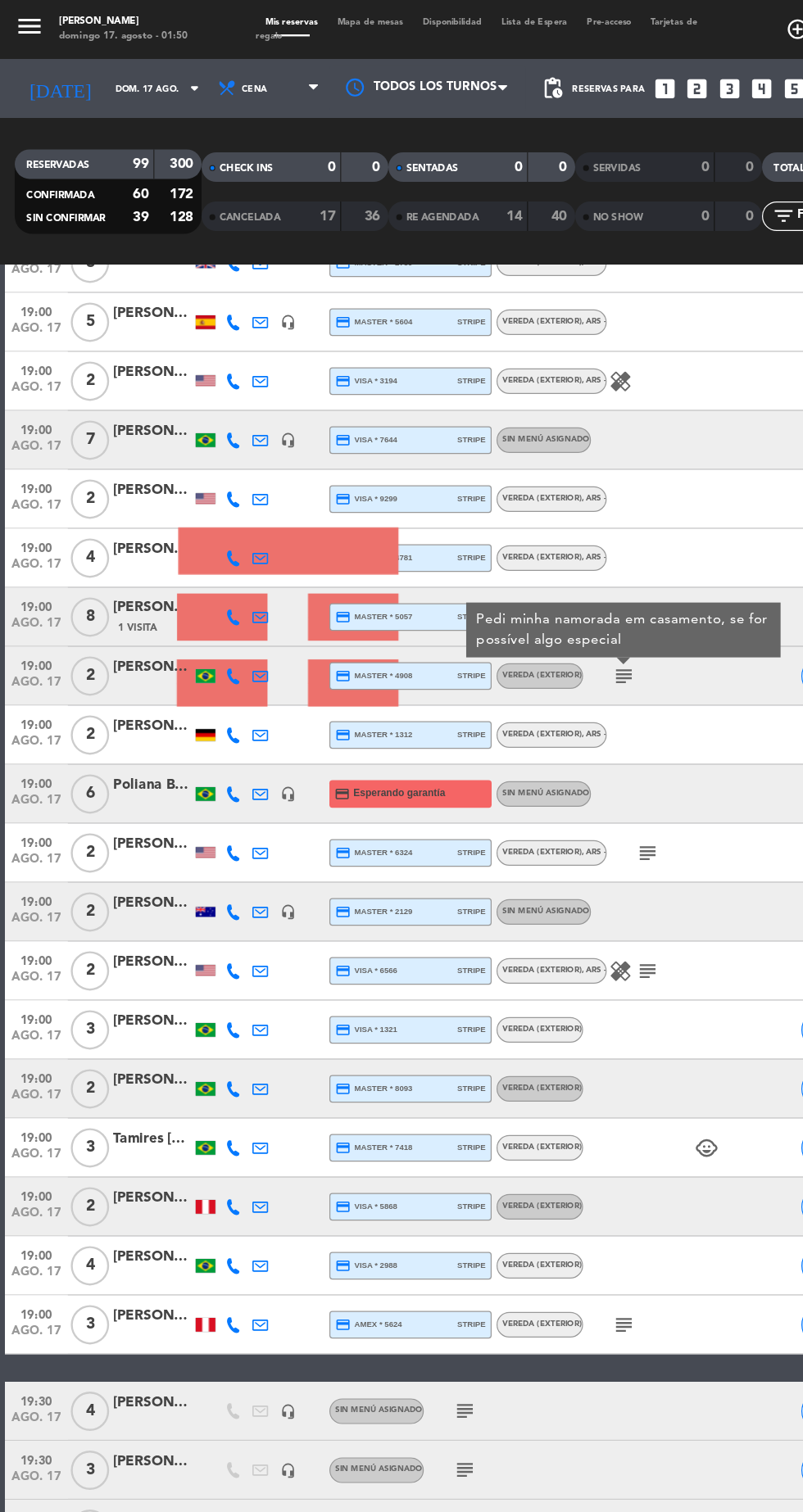
scroll to position [1284, 0]
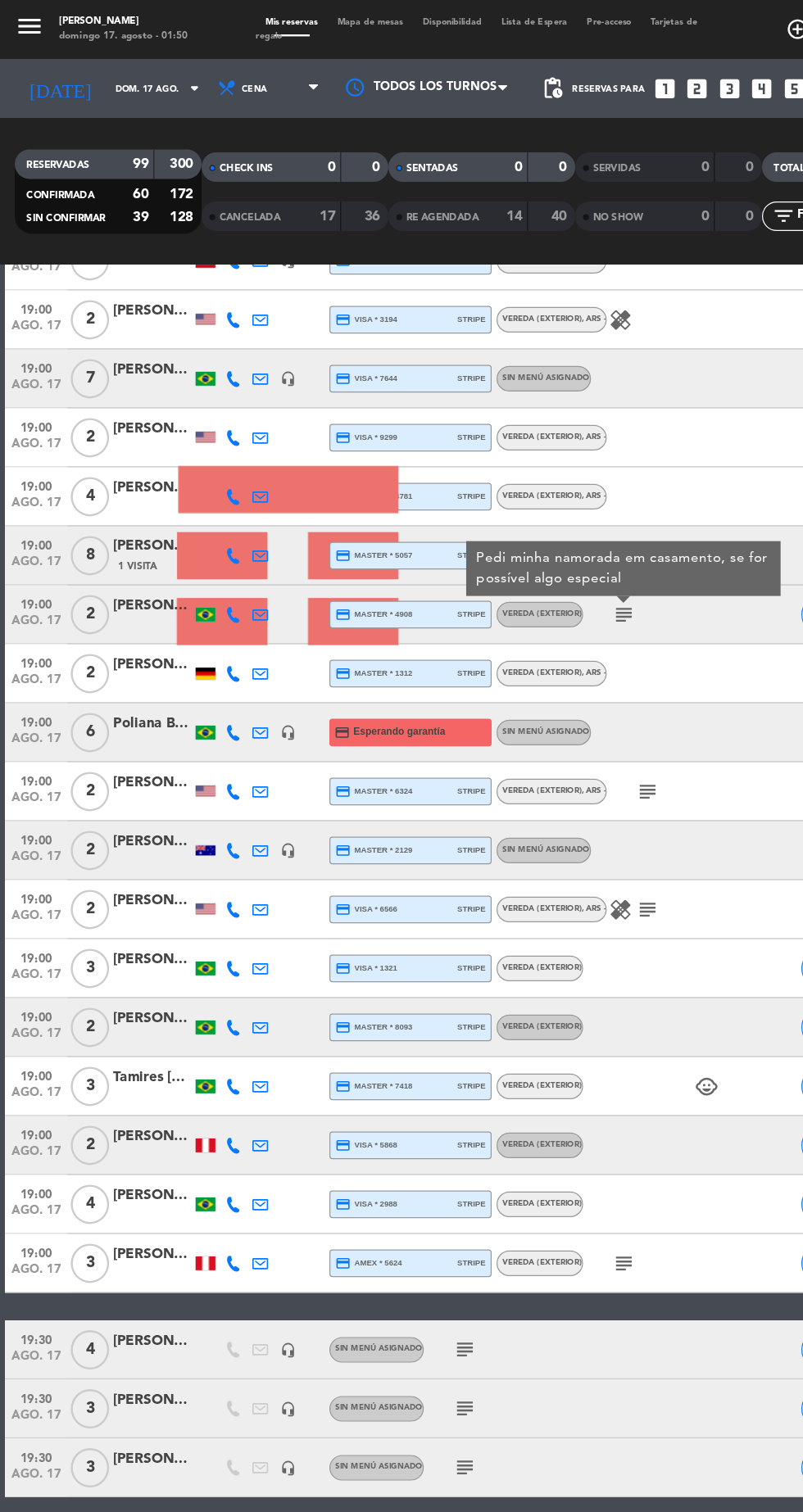
click at [520, 1057] on icon "subject" at bounding box center [519, 1052] width 19 height 19
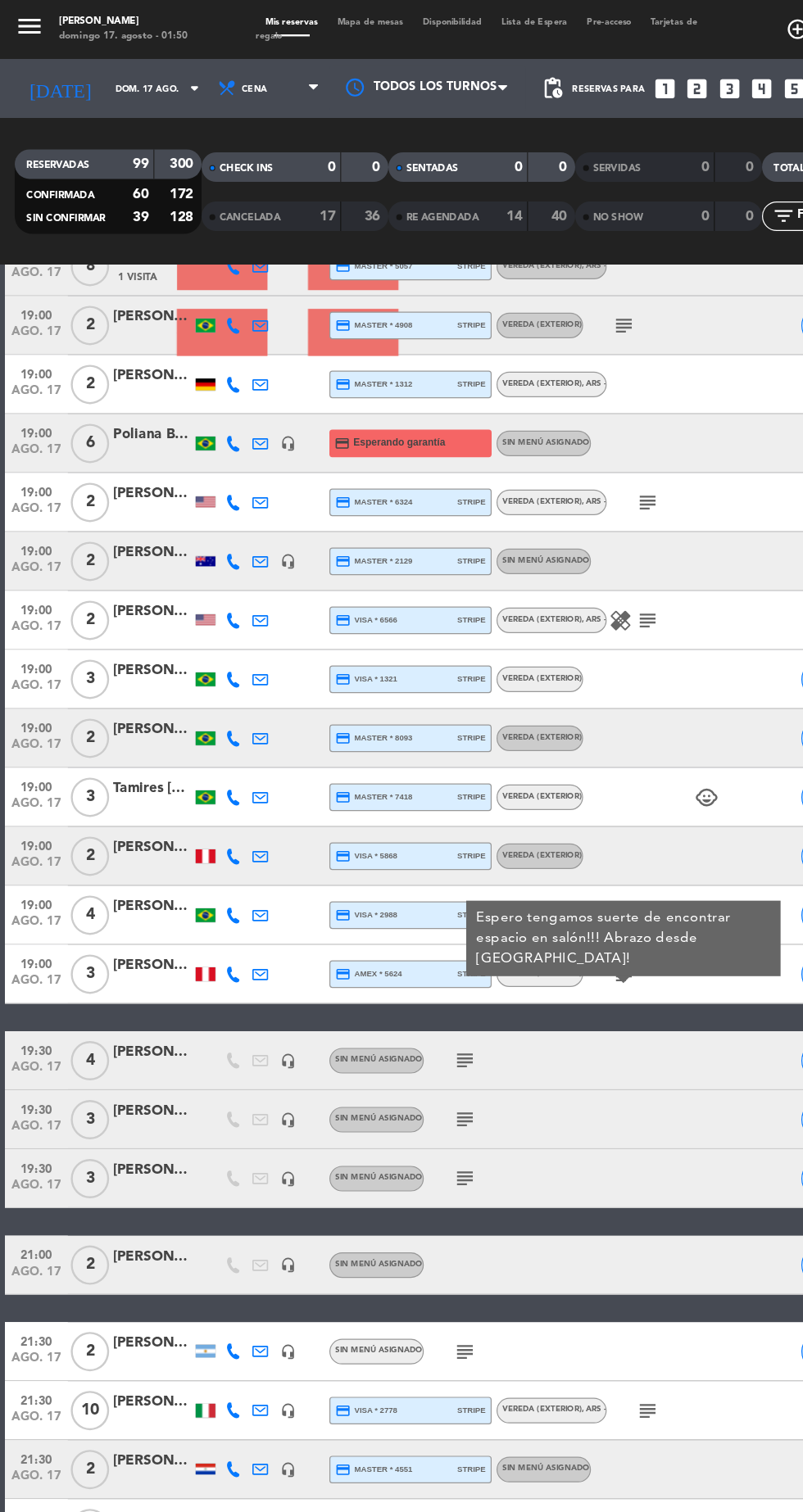
scroll to position [1617, 0]
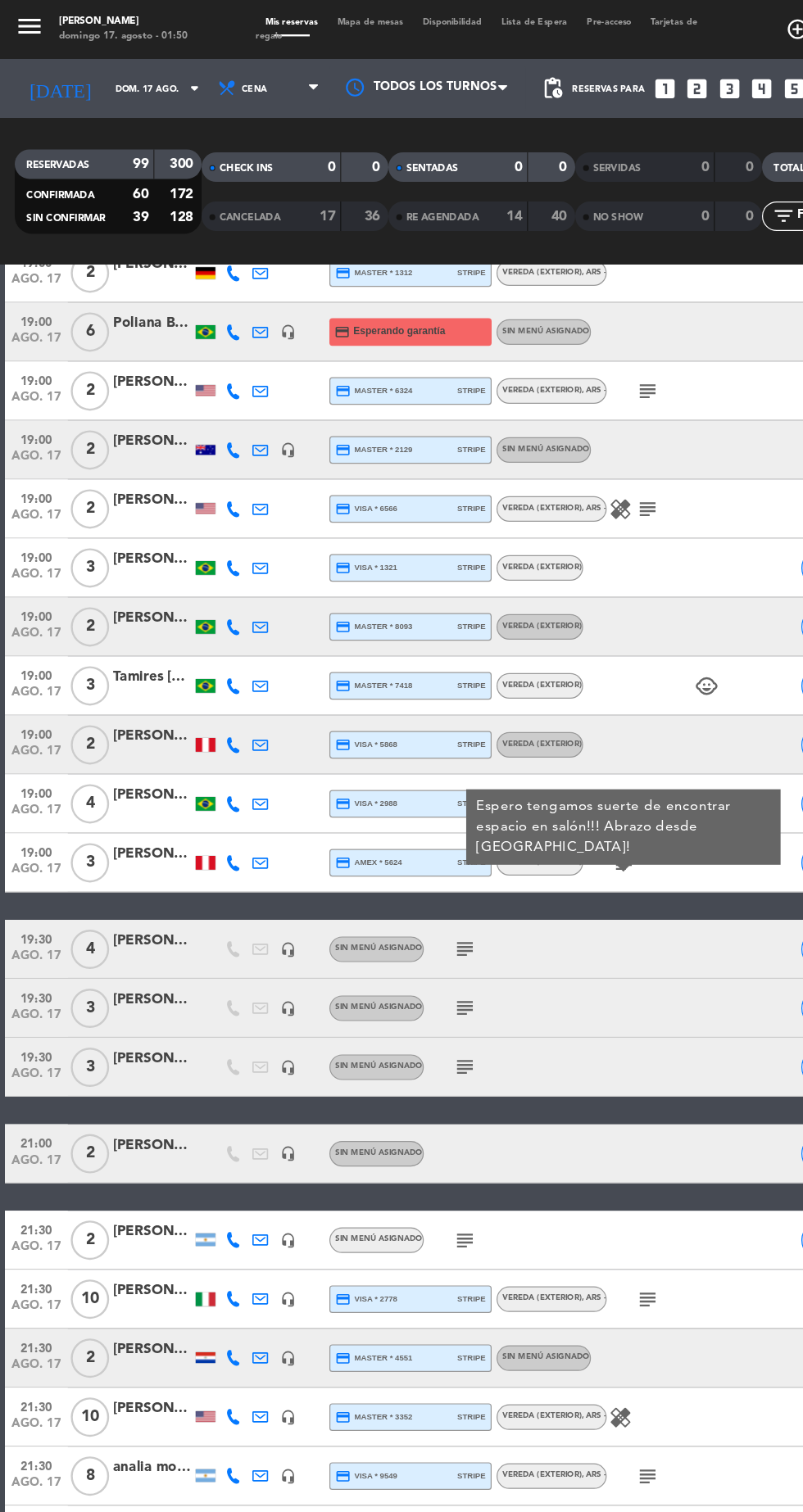
click at [386, 786] on icon "subject" at bounding box center [387, 791] width 19 height 19
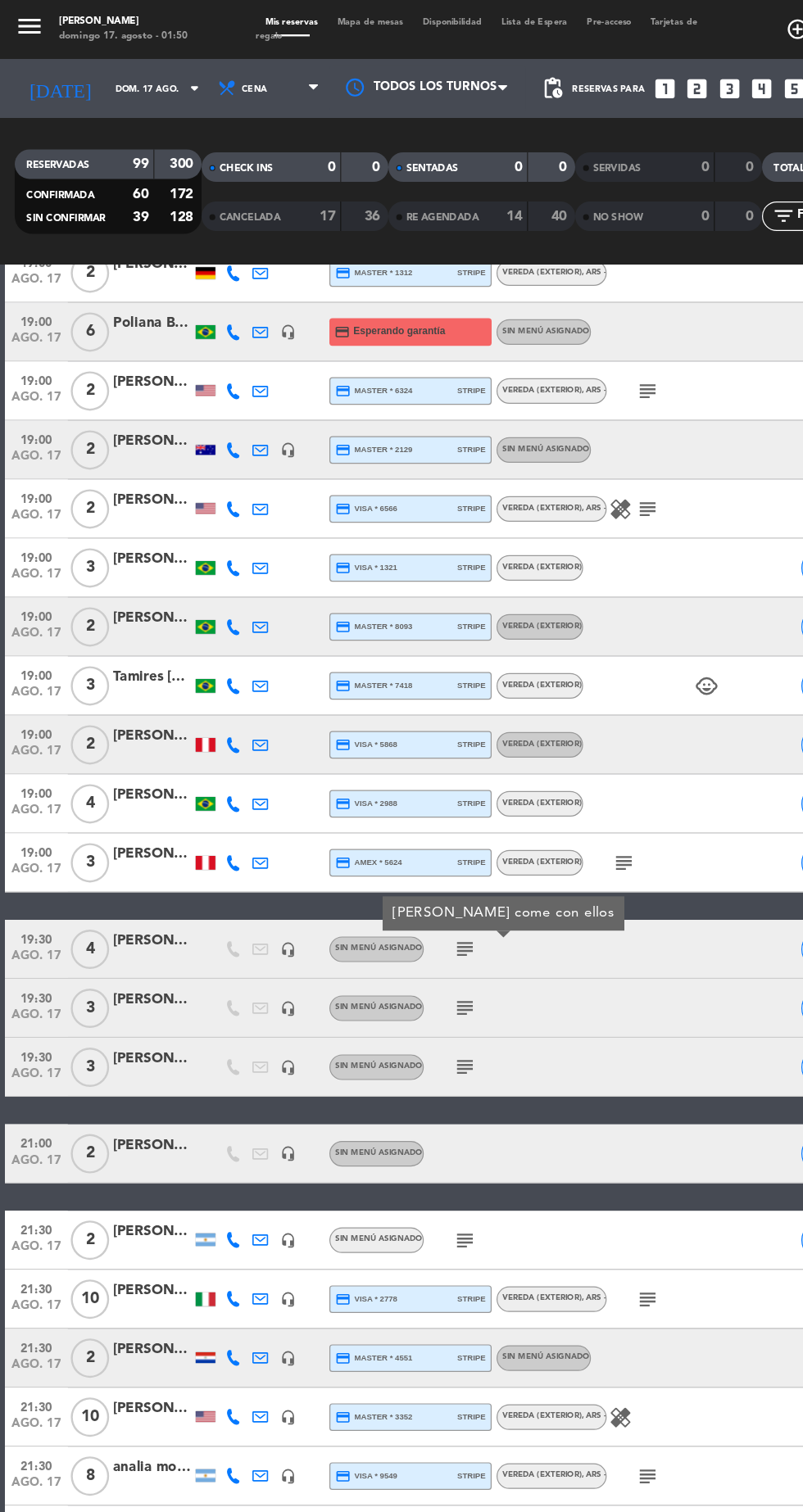
click at [395, 836] on icon "subject" at bounding box center [387, 840] width 19 height 19
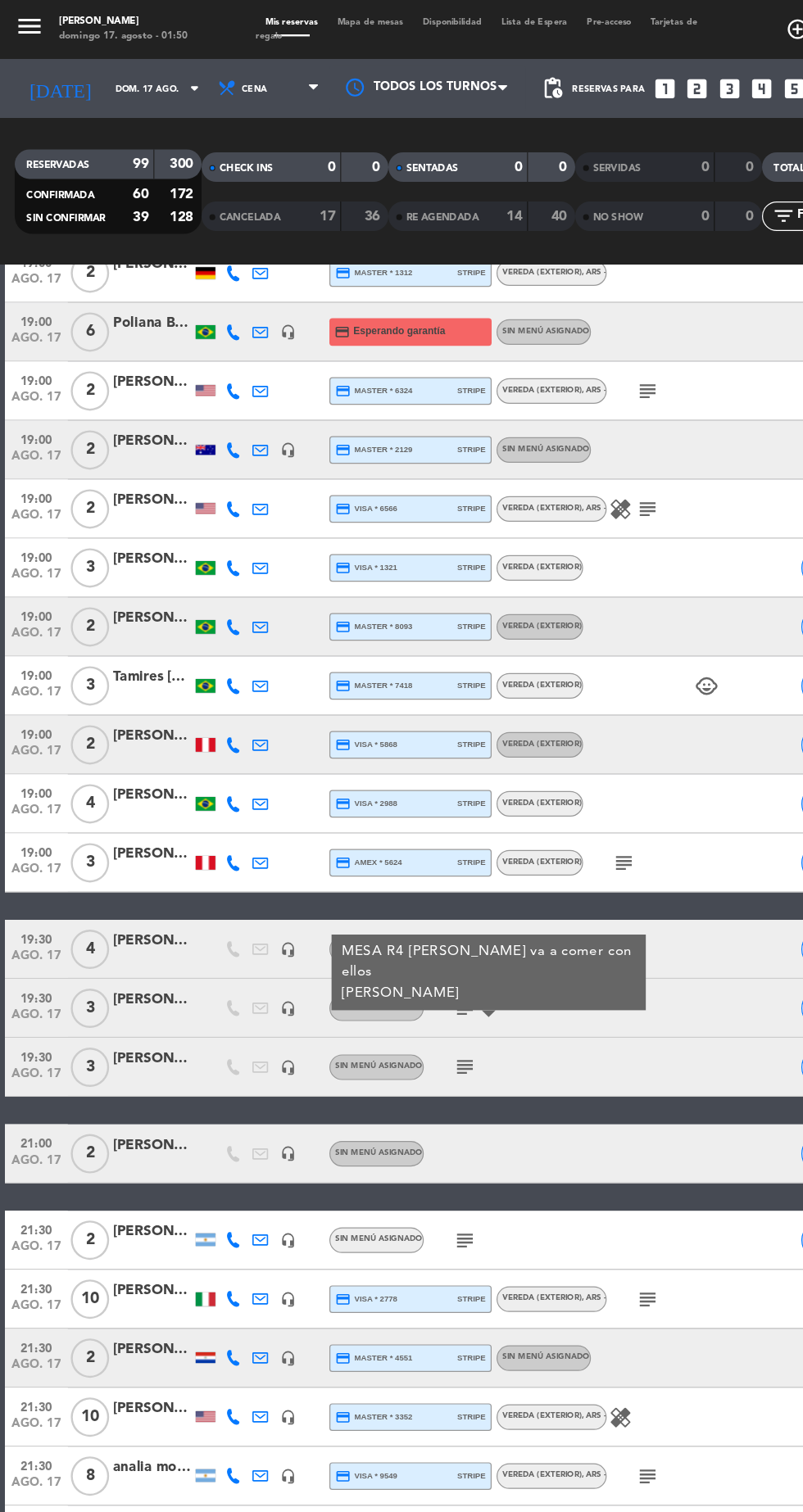
click at [393, 894] on icon "subject" at bounding box center [387, 889] width 19 height 19
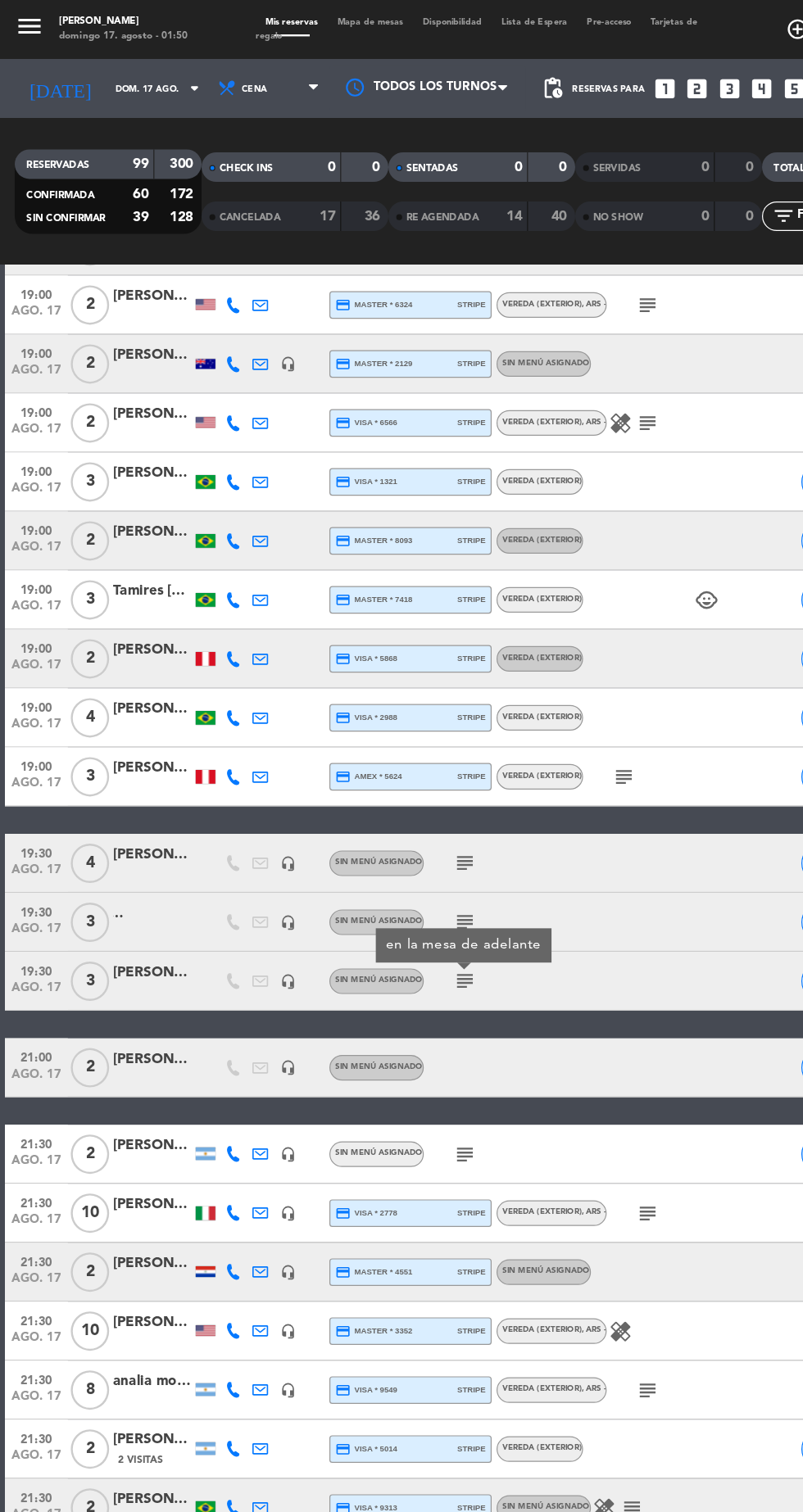
scroll to position [1688, 0]
click at [133, 759] on div "[PERSON_NAME] 50 best" at bounding box center [126, 762] width 65 height 18
